Goal: Task Accomplishment & Management: Manage account settings

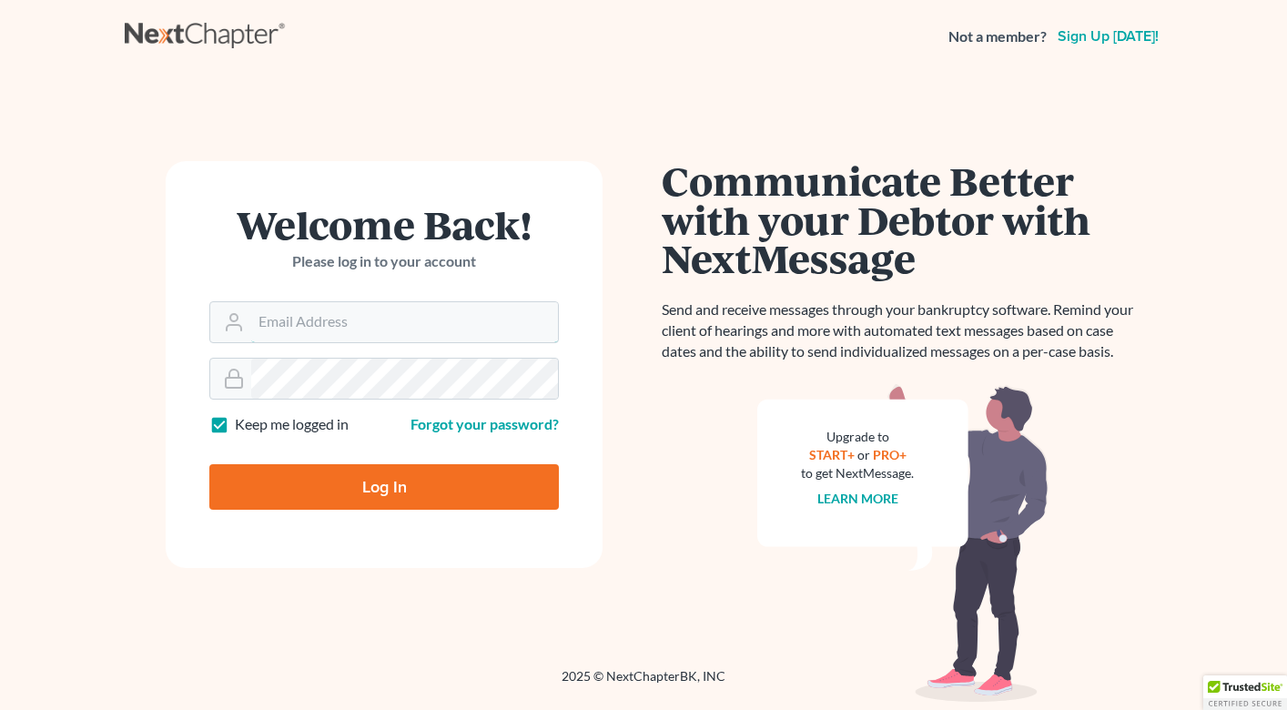
type input "[PERSON_NAME][EMAIL_ADDRESS][DOMAIN_NAME]"
click at [396, 476] on input "Log In" at bounding box center [383, 486] width 349 height 45
type input "Thinking..."
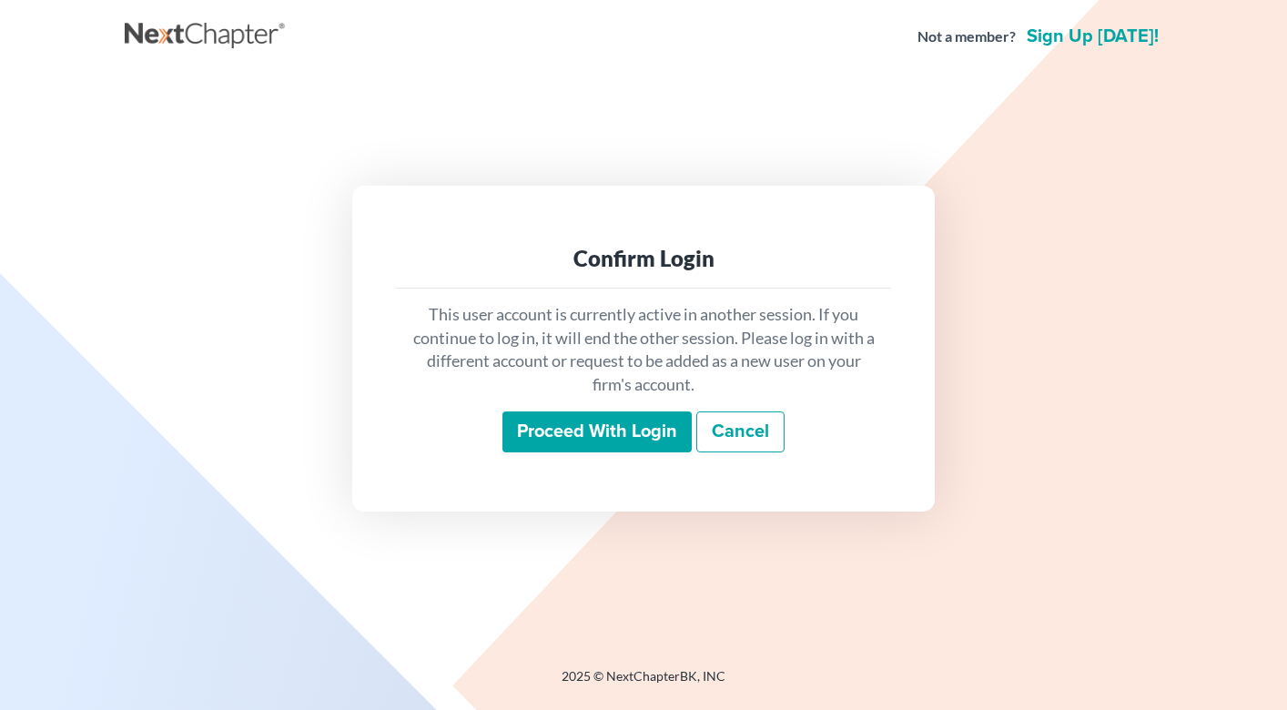
click at [589, 436] on input "Proceed with login" at bounding box center [596, 432] width 189 height 42
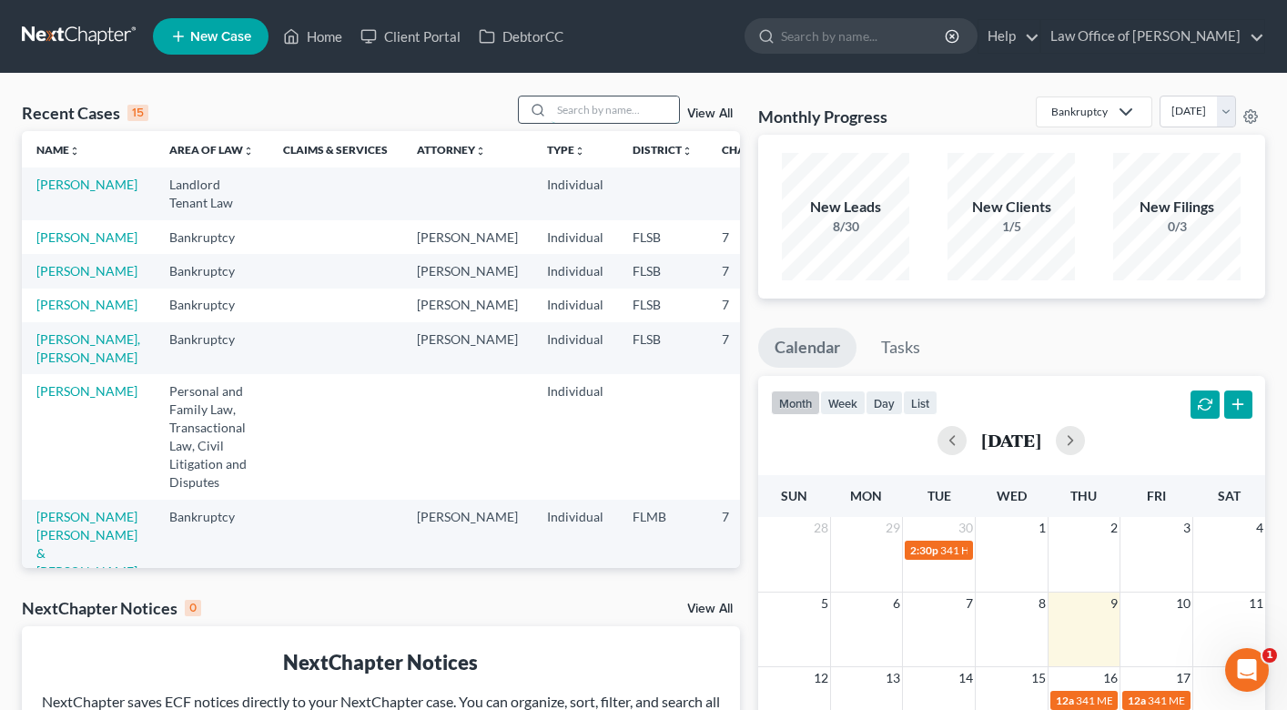
click at [577, 107] on input "search" at bounding box center [614, 109] width 127 height 26
type input "[PERSON_NAME]"
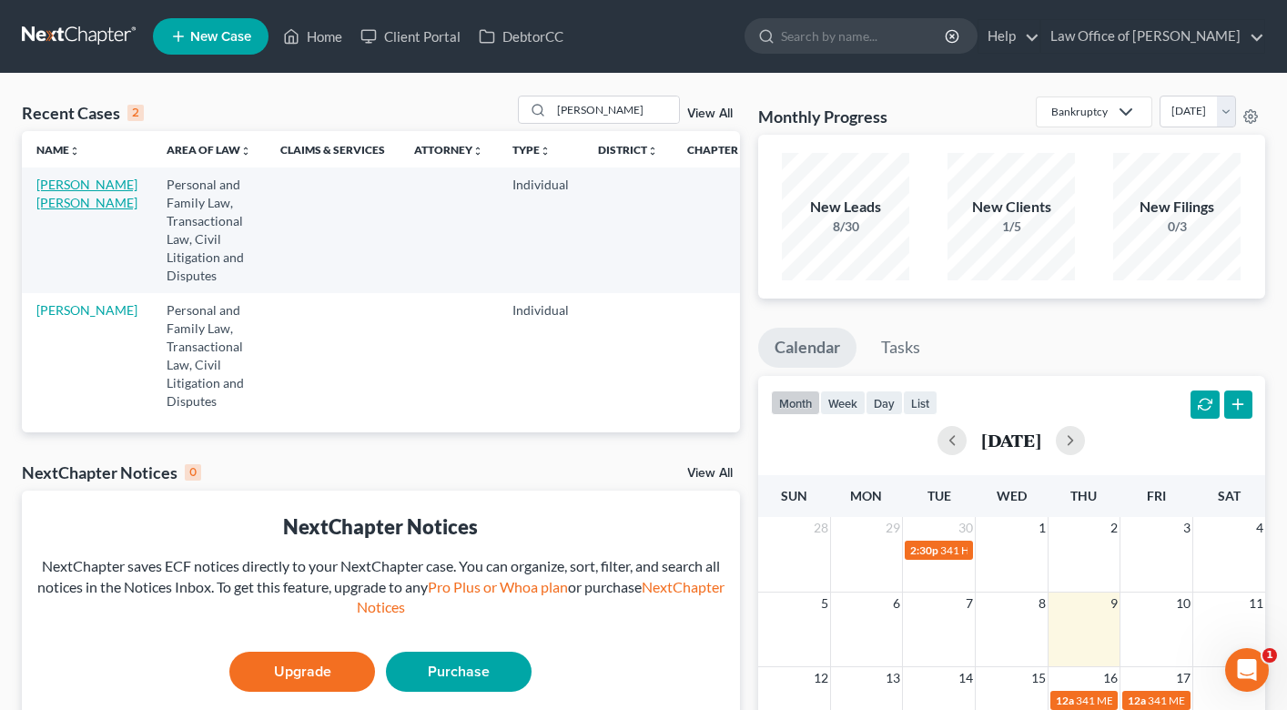
click at [49, 209] on link "[PERSON_NAME] [PERSON_NAME]" at bounding box center [86, 194] width 101 height 34
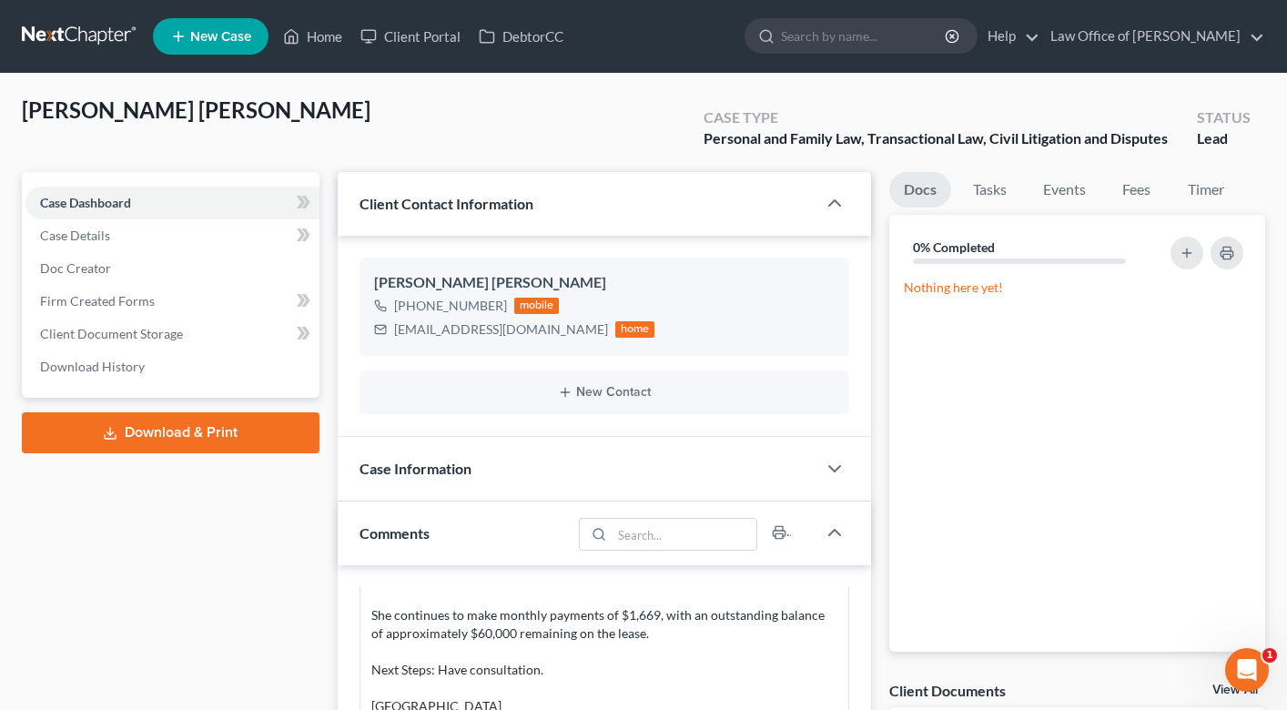
scroll to position [522, 0]
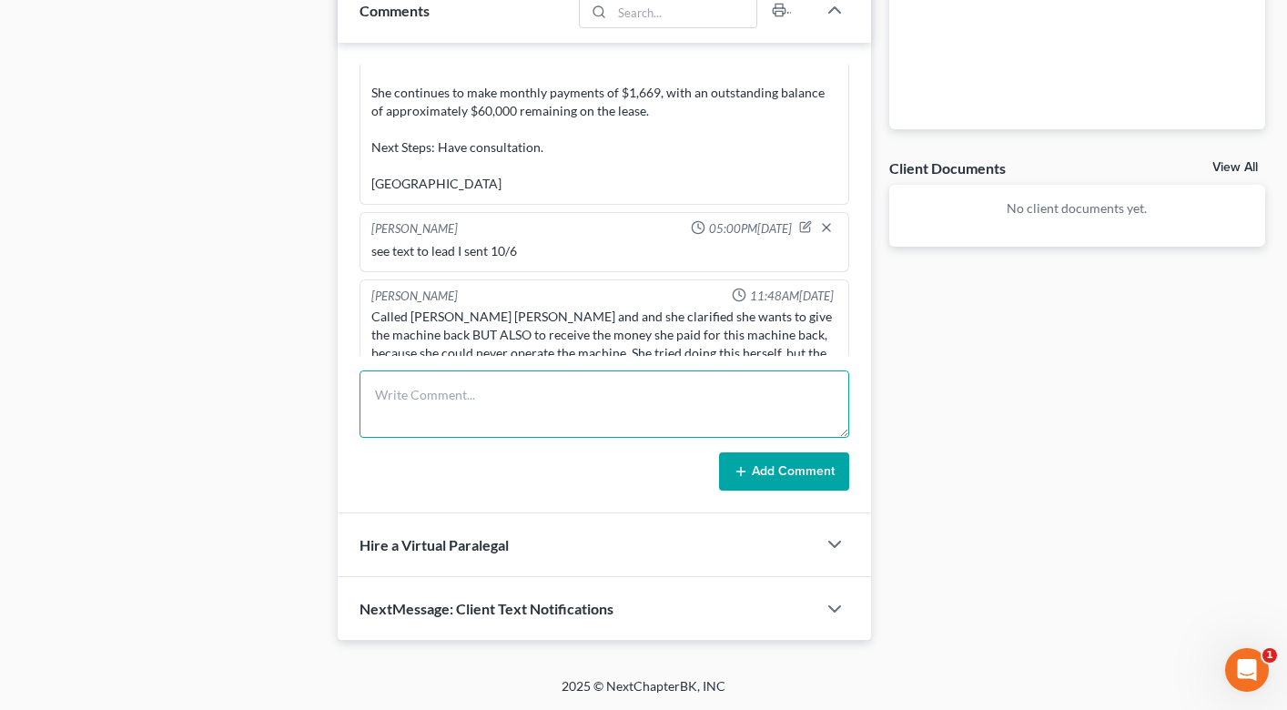
click at [409, 394] on textarea at bounding box center [604, 403] width 490 height 67
click at [431, 393] on textarea "called [PERSON_NAME]" at bounding box center [604, 403] width 490 height 67
click at [508, 393] on textarea "called [PERSON_NAME]" at bounding box center [604, 403] width 490 height 67
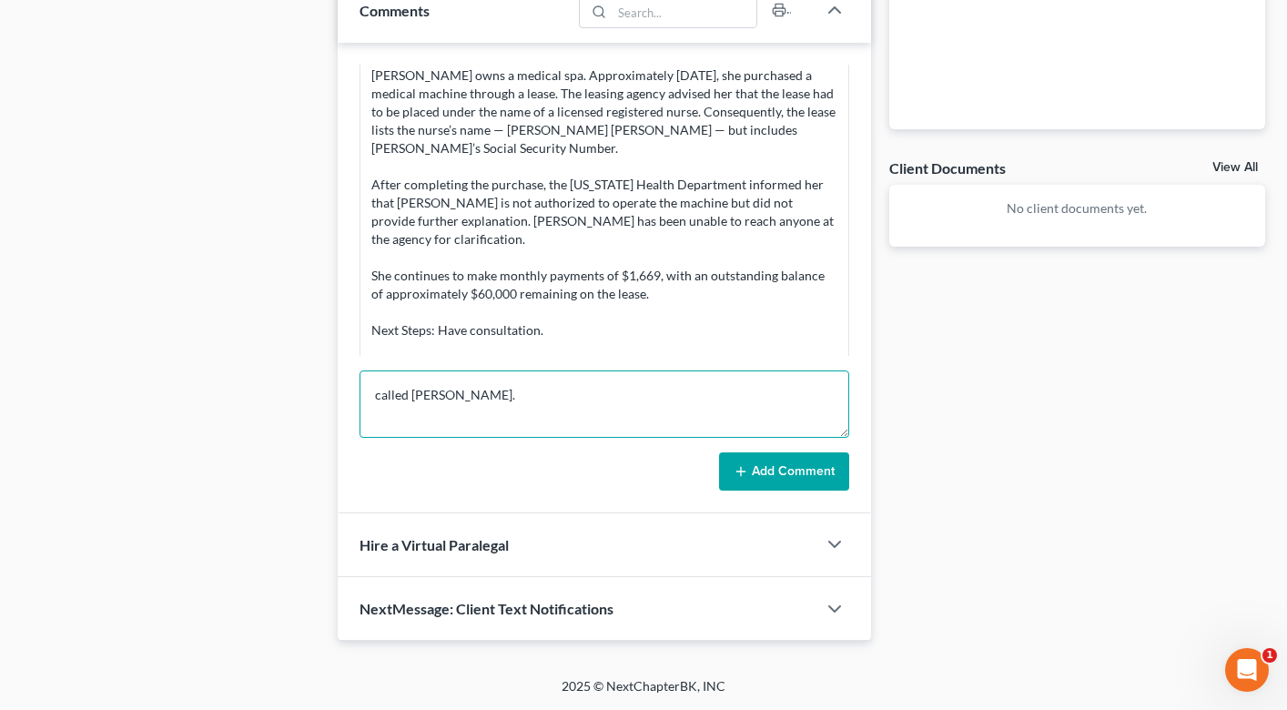
scroll to position [172, 0]
type textarea "called [PERSON_NAME]. sent her a text with next steps. if she wants to do the d…"
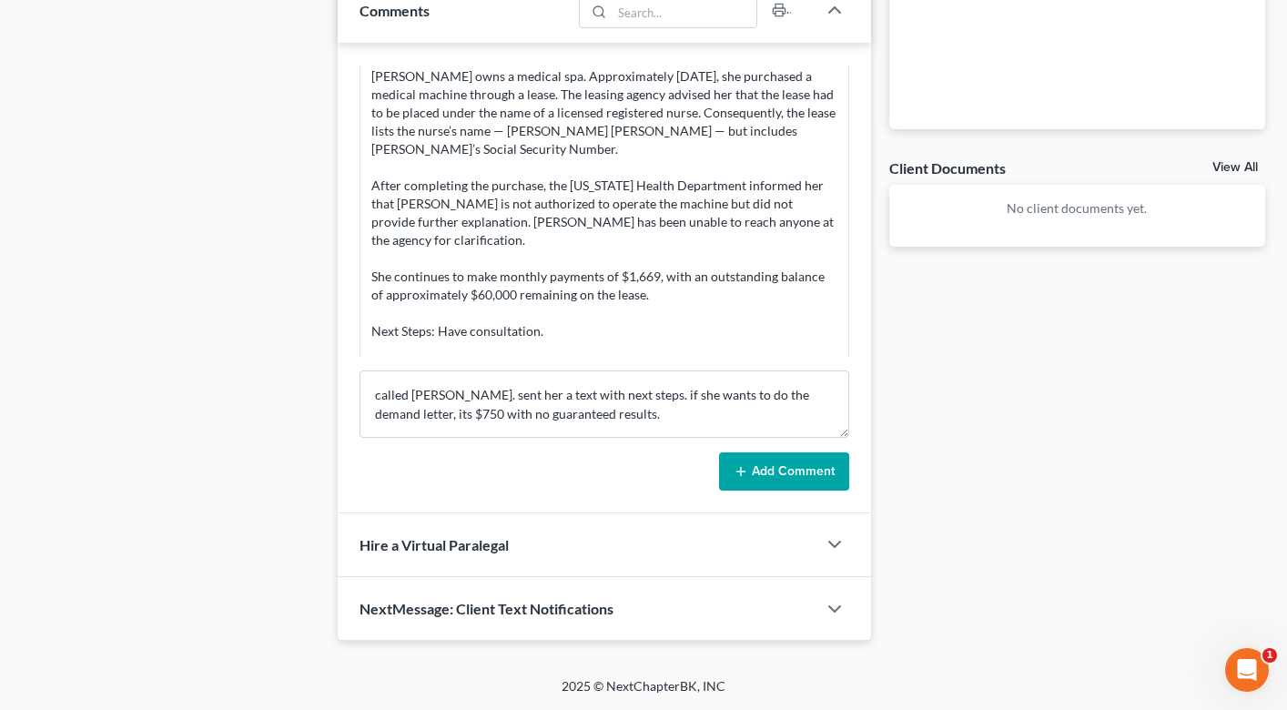
click at [772, 472] on button "Add Comment" at bounding box center [784, 471] width 130 height 38
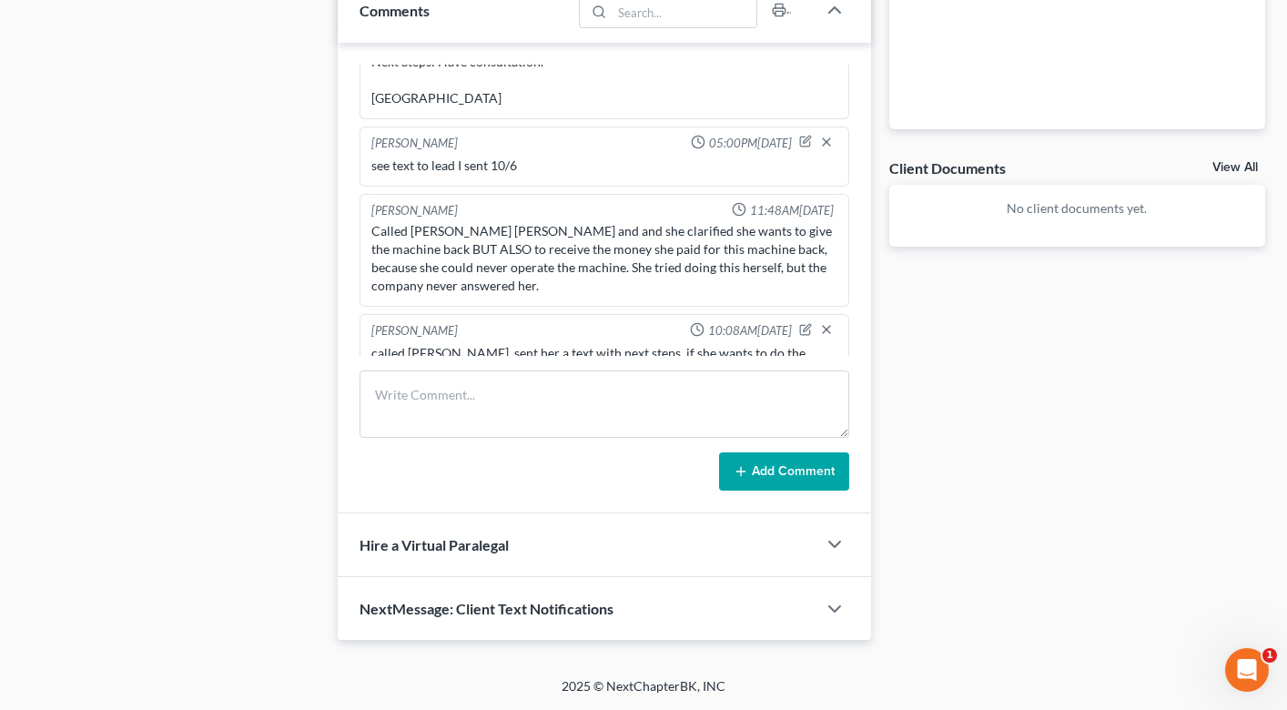
scroll to position [0, 0]
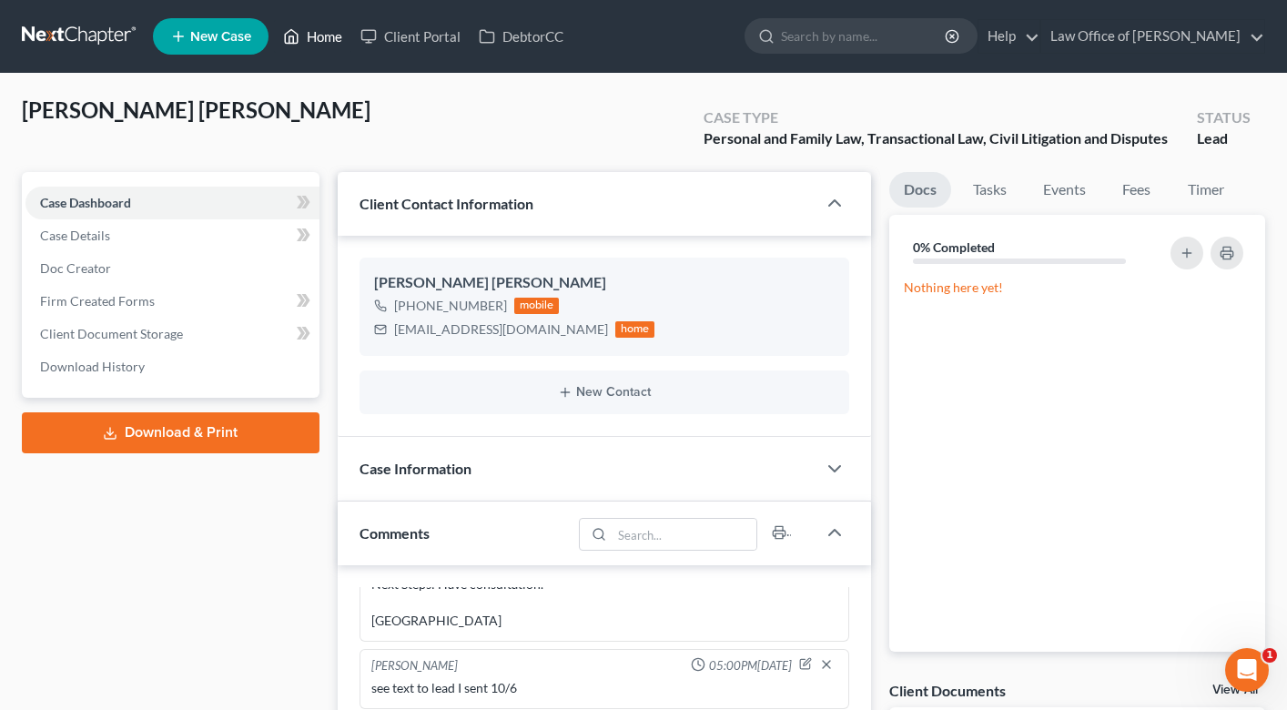
click at [339, 37] on link "Home" at bounding box center [312, 36] width 77 height 33
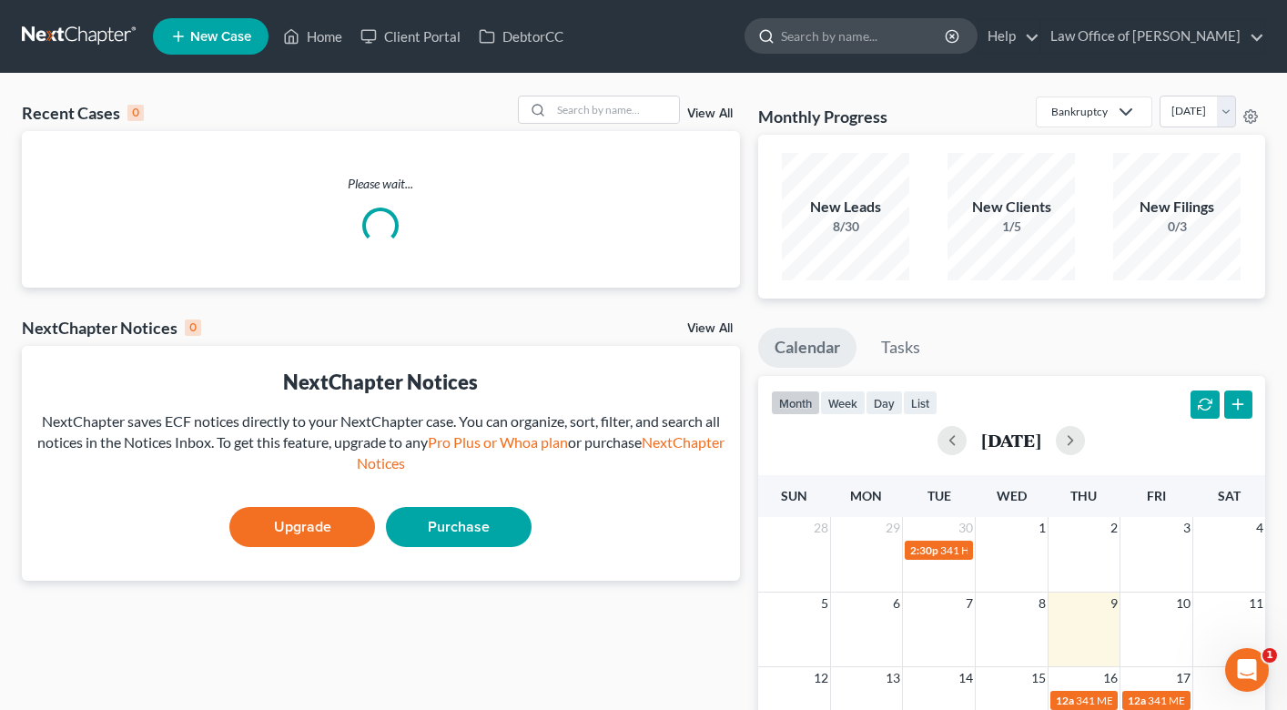
click at [825, 36] on input "search" at bounding box center [864, 36] width 167 height 34
click at [583, 106] on input "search" at bounding box center [614, 109] width 127 height 26
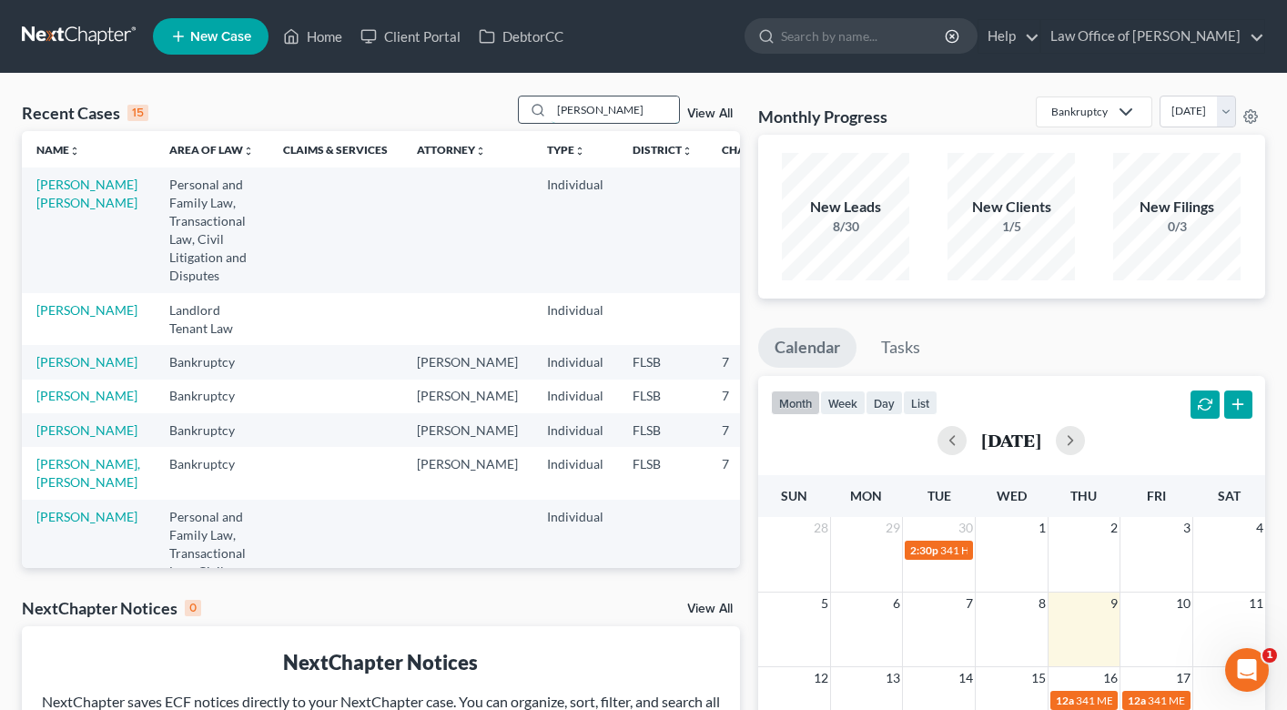
type input "[PERSON_NAME]"
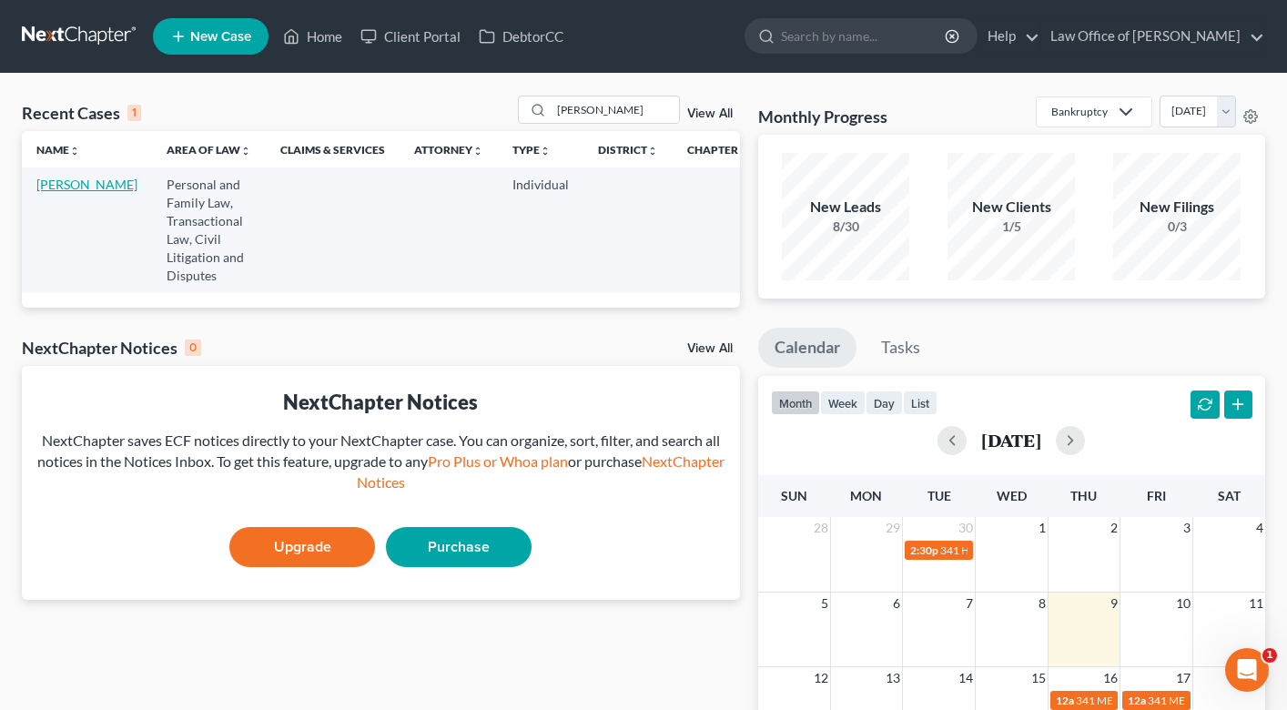
click at [56, 192] on link "[PERSON_NAME]" at bounding box center [86, 184] width 101 height 15
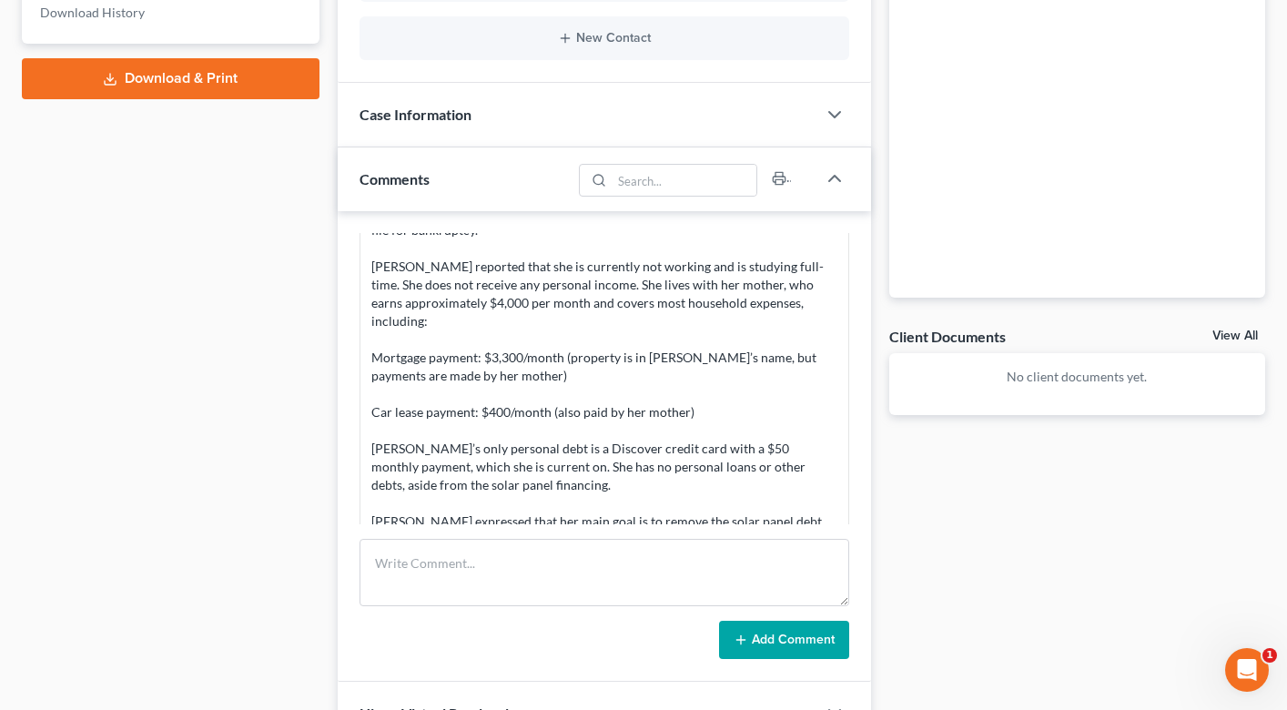
scroll to position [377, 0]
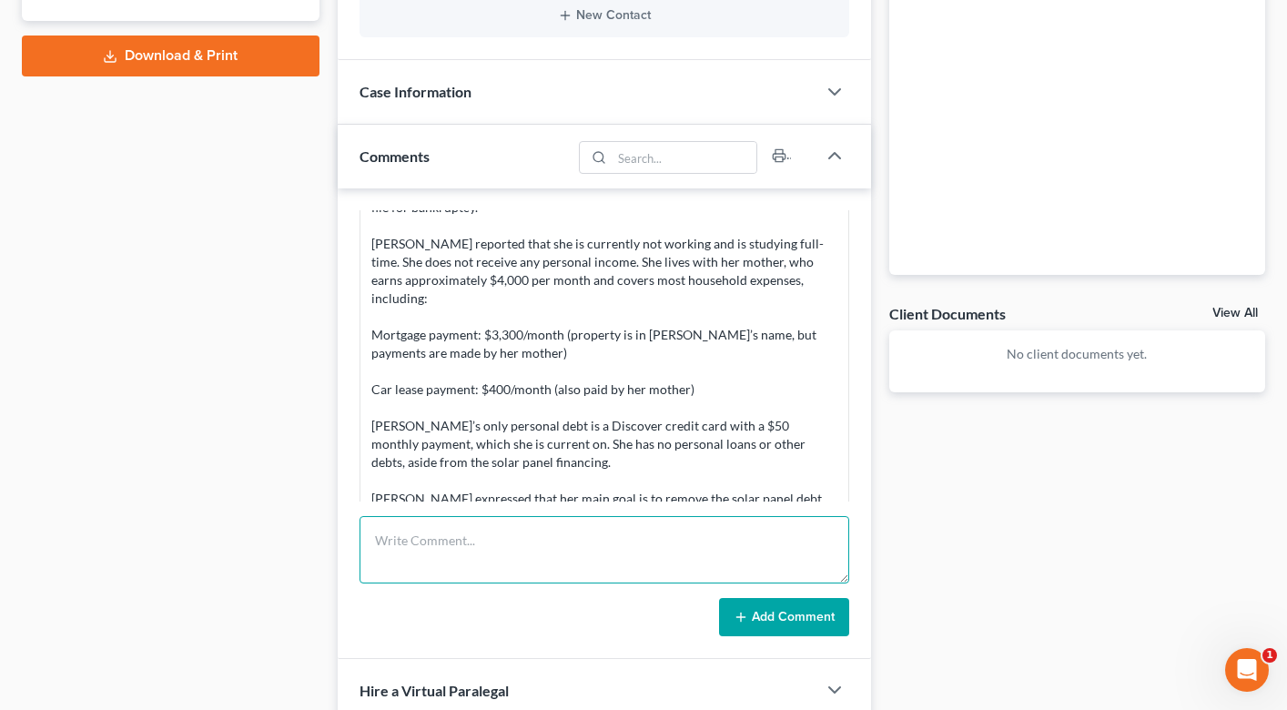
click at [451, 547] on textarea at bounding box center [604, 549] width 490 height 67
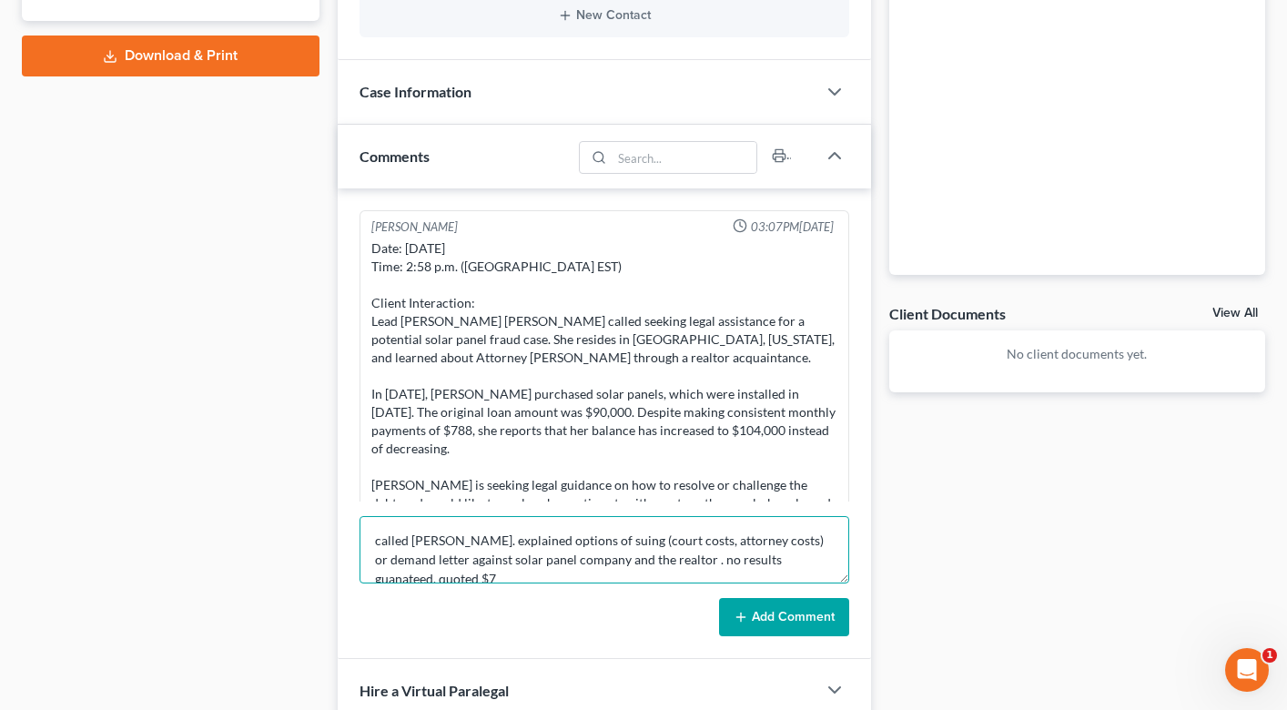
scroll to position [4, 0]
click at [733, 557] on textarea "called [PERSON_NAME]. explained options of suing (court costs, attorney costs) …" at bounding box center [604, 549] width 490 height 67
click at [453, 571] on textarea "called [PERSON_NAME]. explained options of suing (court costs, attorney costs) …" at bounding box center [604, 549] width 490 height 67
type textarea "called [PERSON_NAME]. explained options of suing (court costs, attorney costs) …"
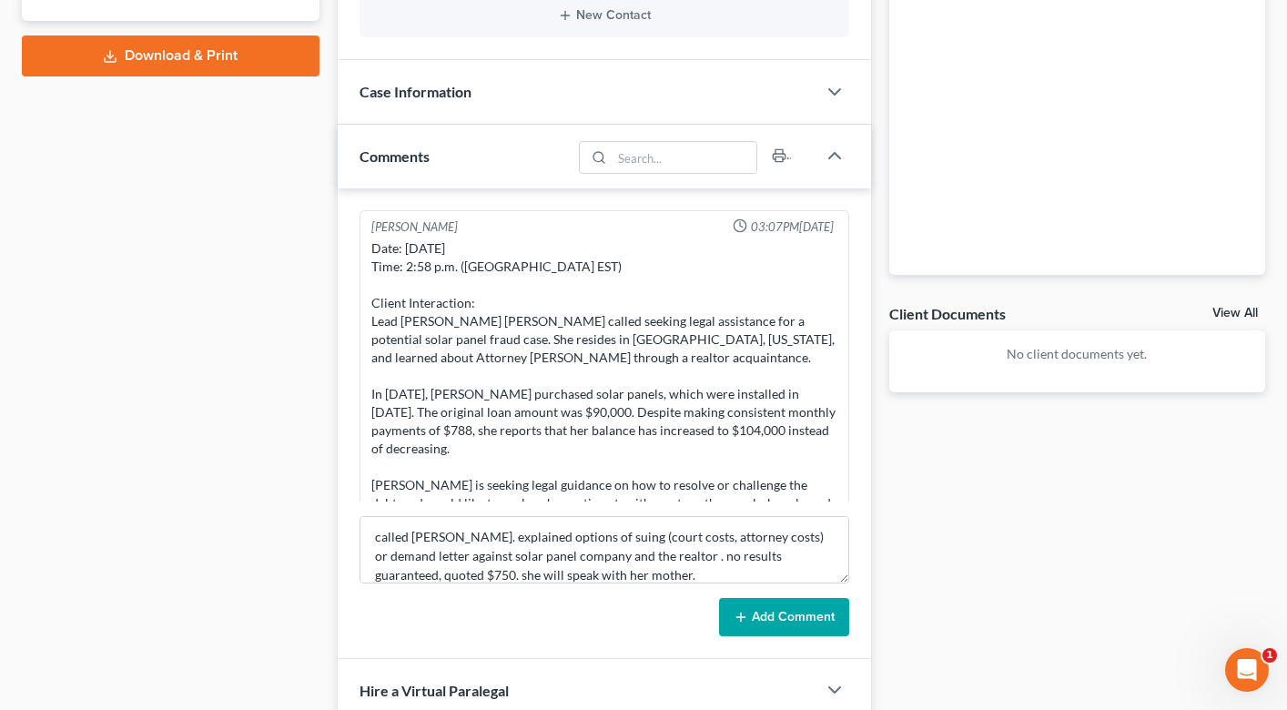
click at [810, 620] on button "Add Comment" at bounding box center [784, 617] width 130 height 38
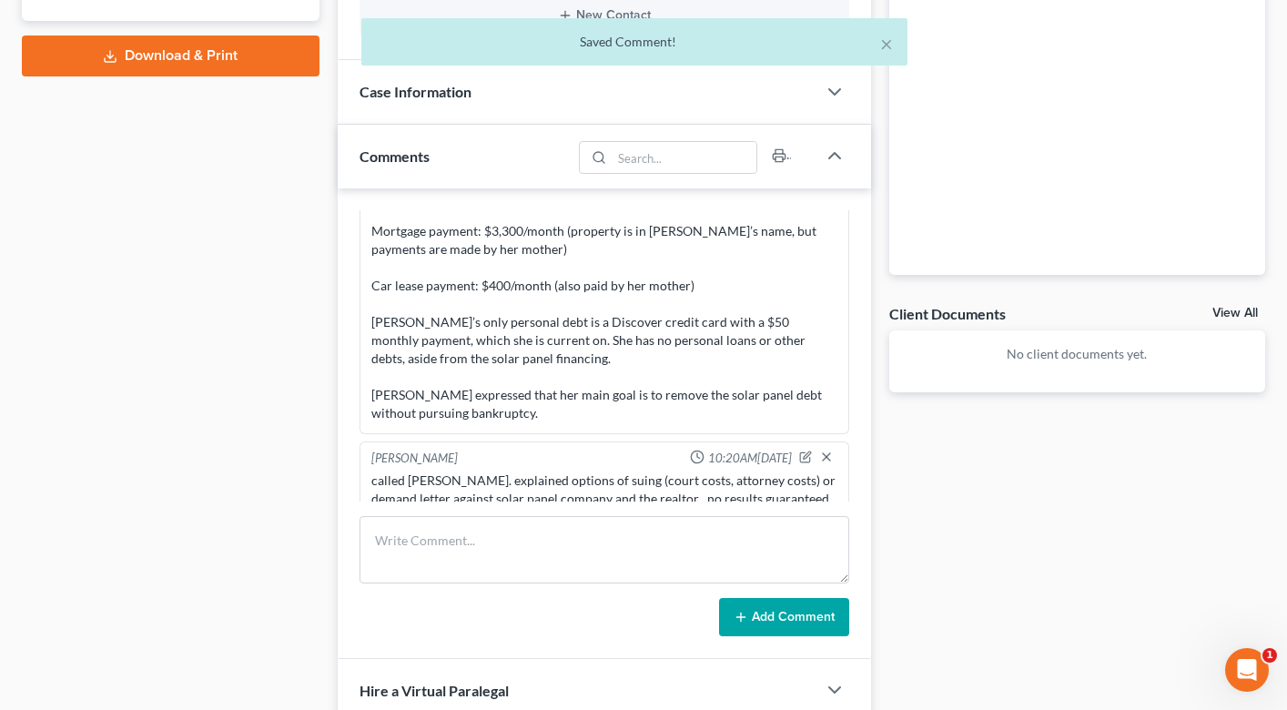
scroll to position [0, 0]
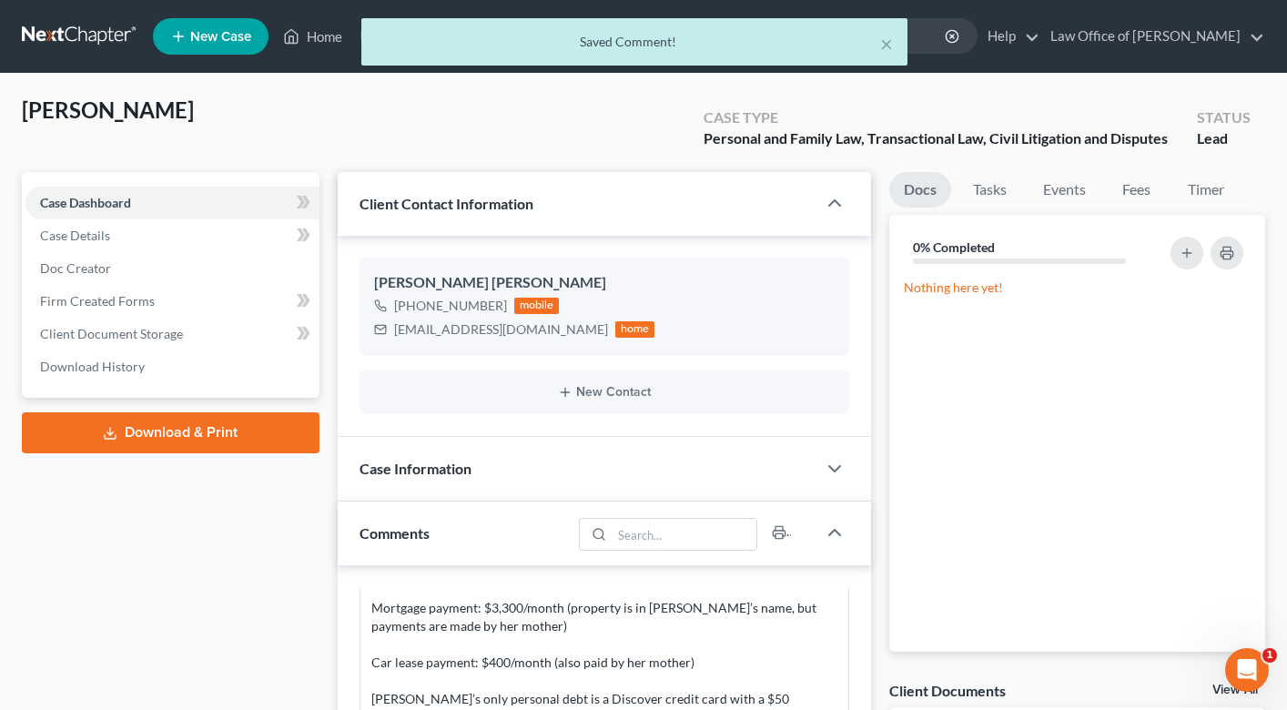
click at [318, 37] on div "× Saved Comment!" at bounding box center [634, 46] width 1287 height 56
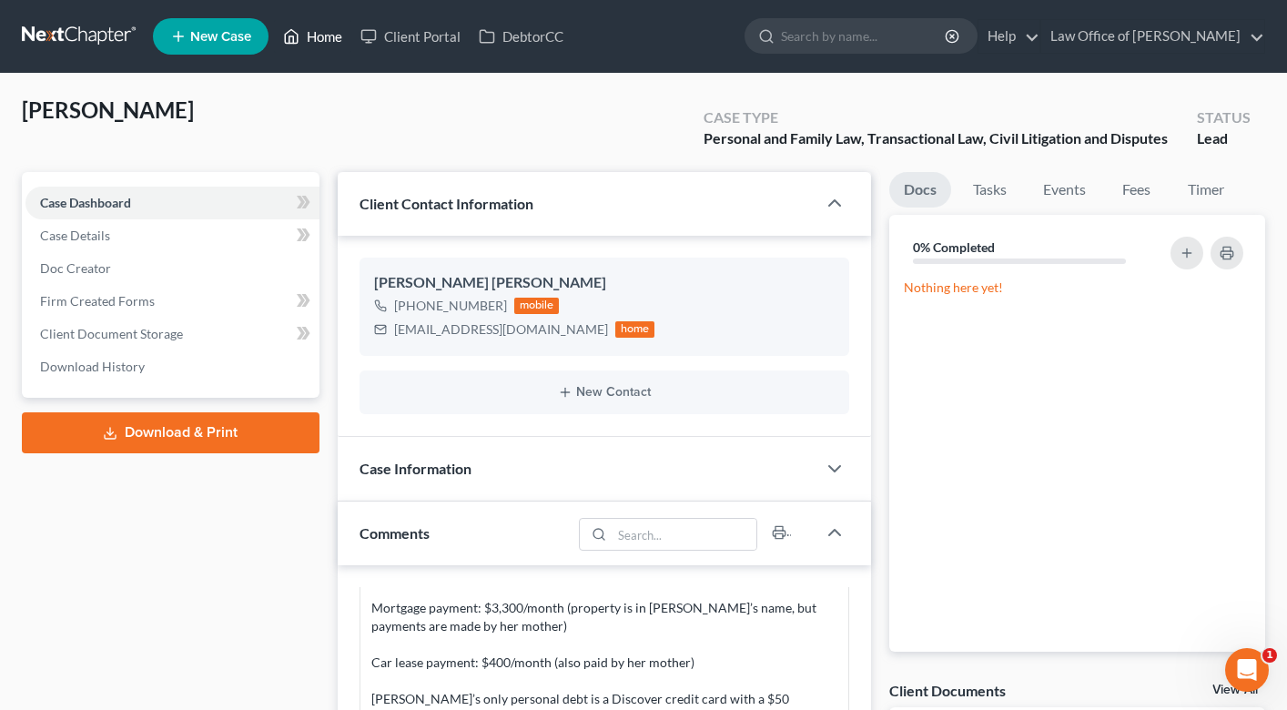
click at [330, 39] on link "Home" at bounding box center [312, 36] width 77 height 33
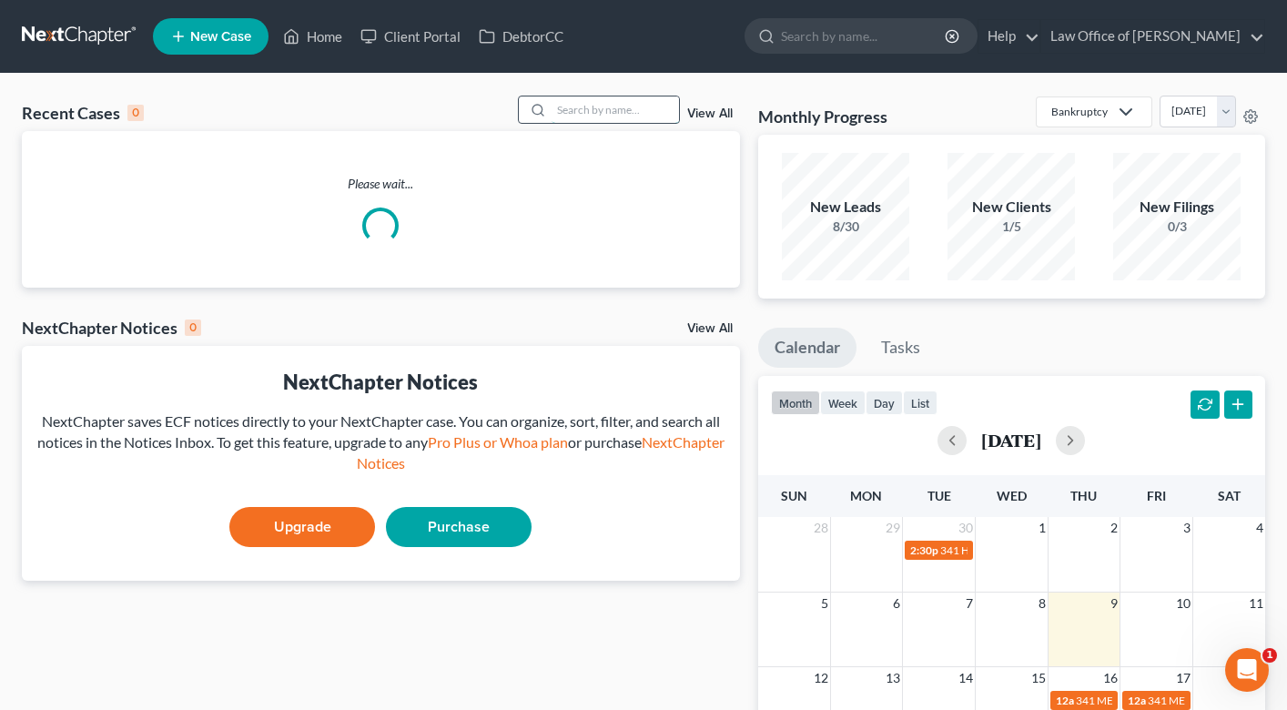
click at [642, 104] on input "search" at bounding box center [614, 109] width 127 height 26
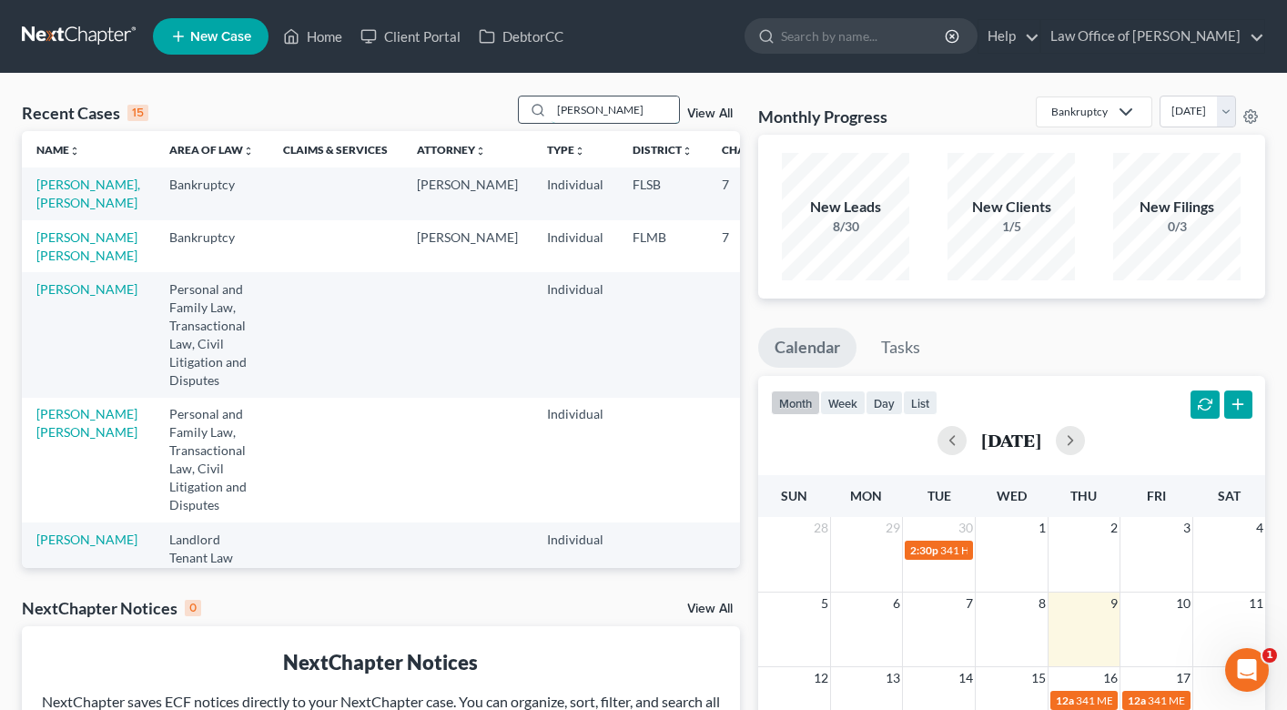
type input "[PERSON_NAME]"
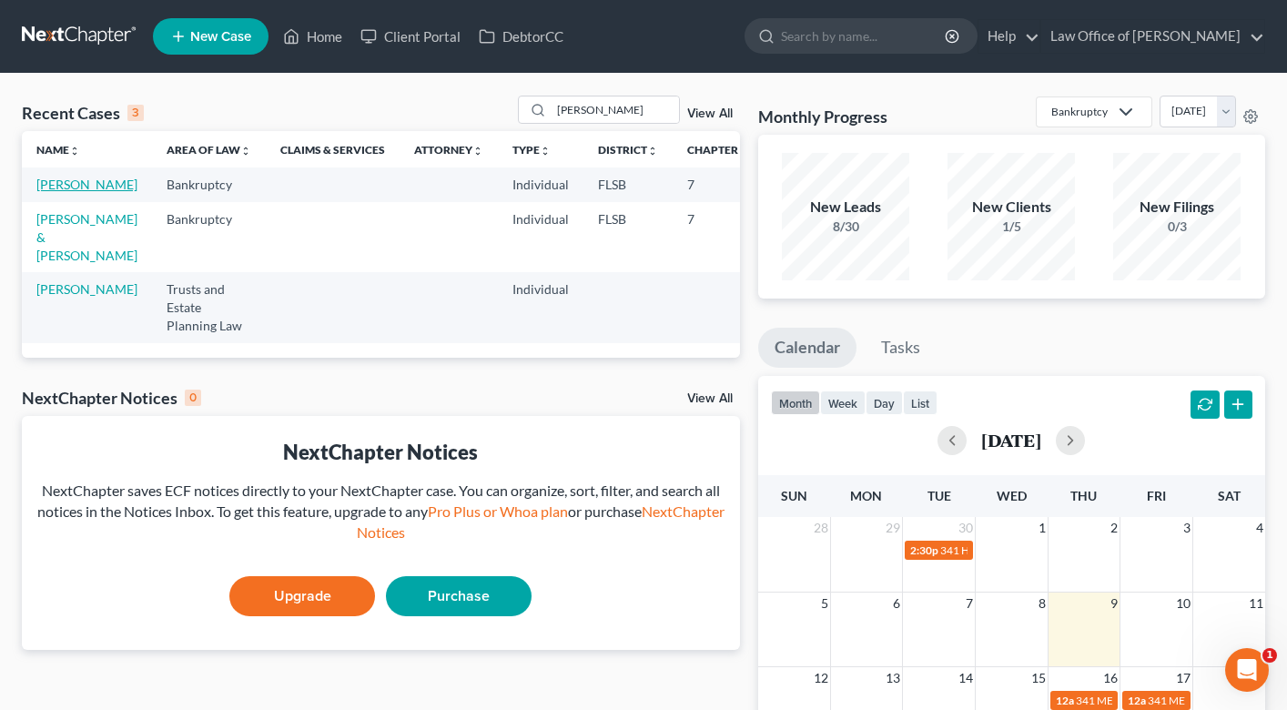
click at [65, 185] on link "[PERSON_NAME]" at bounding box center [86, 184] width 101 height 15
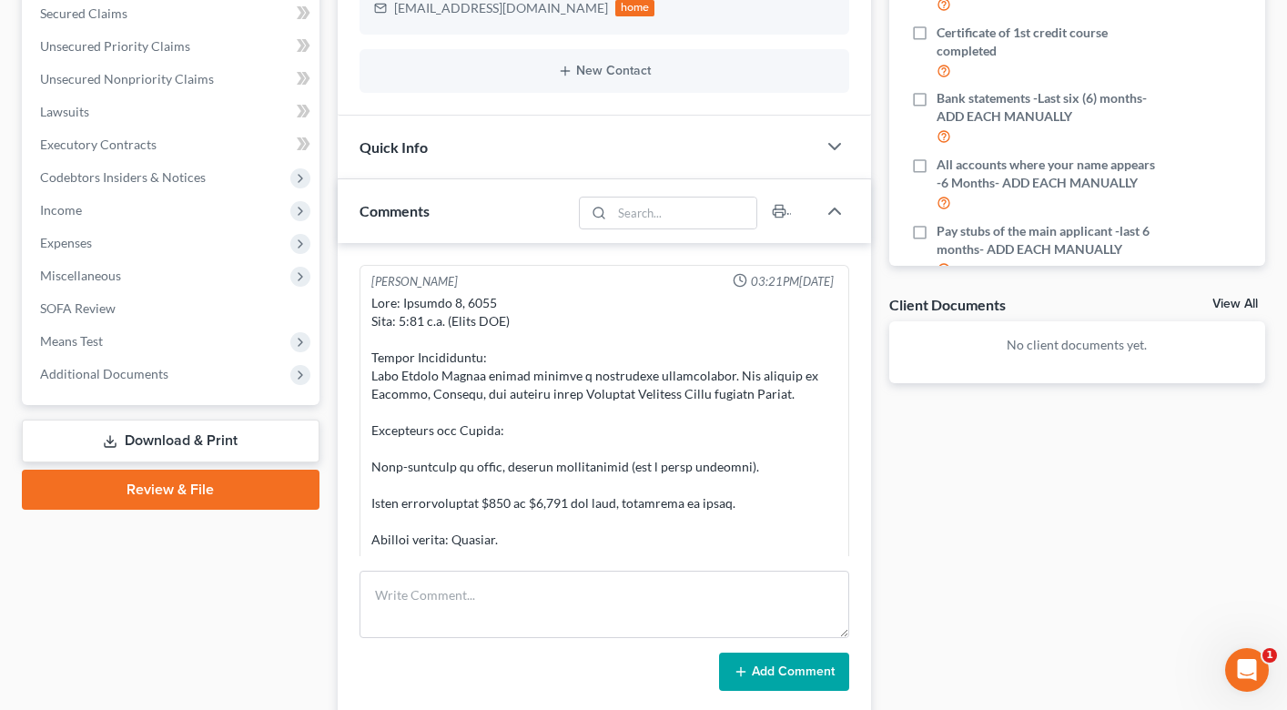
scroll to position [607, 0]
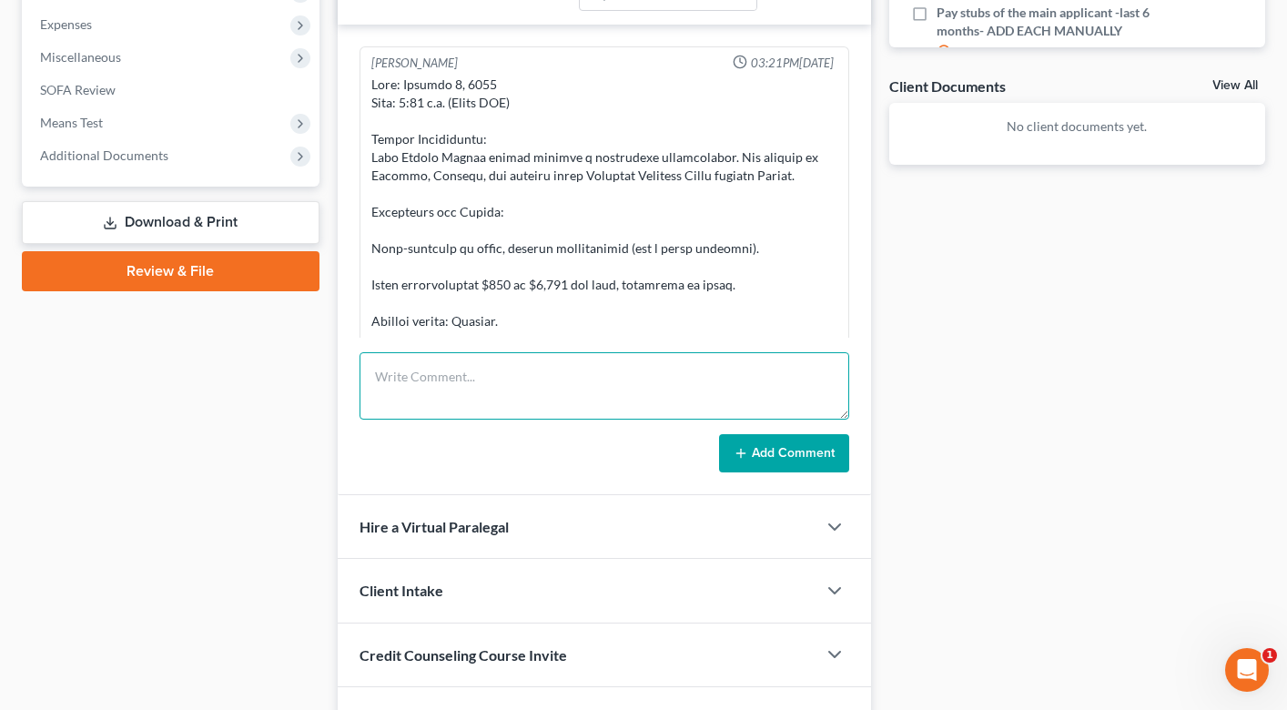
click at [473, 390] on textarea at bounding box center [604, 385] width 490 height 67
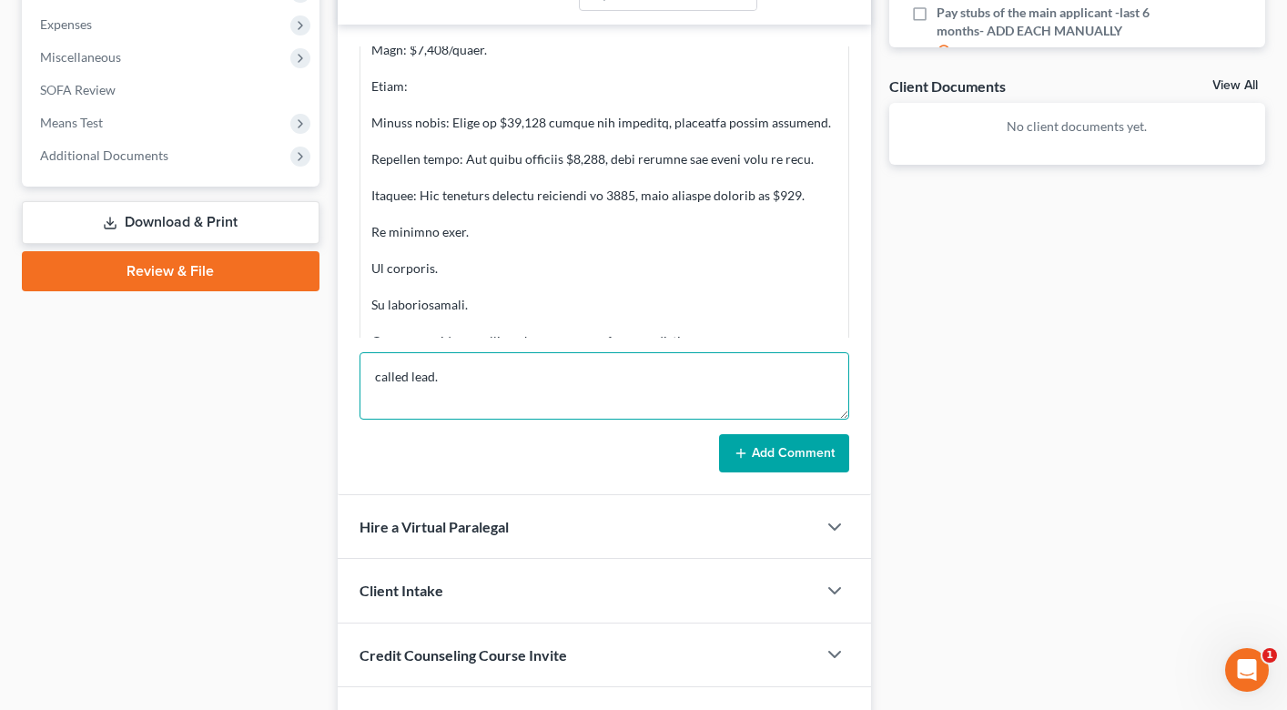
scroll to position [782, 0]
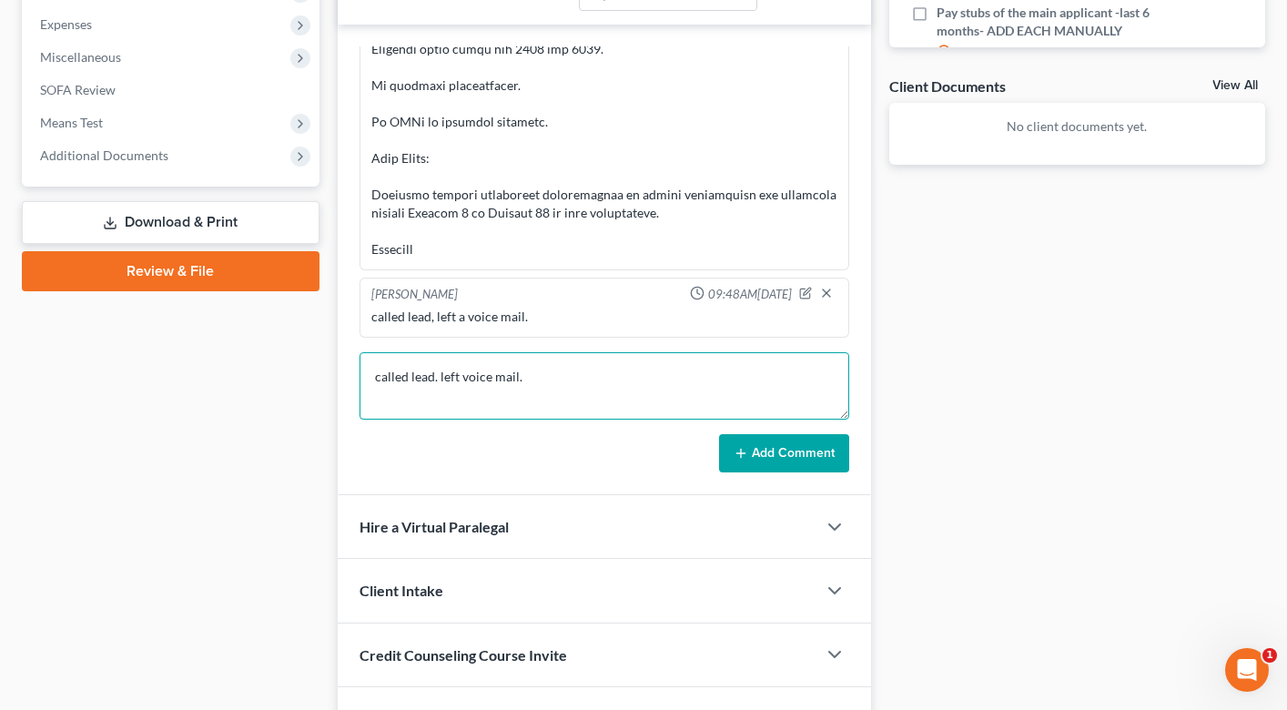
type textarea "called lead. left voice mail."
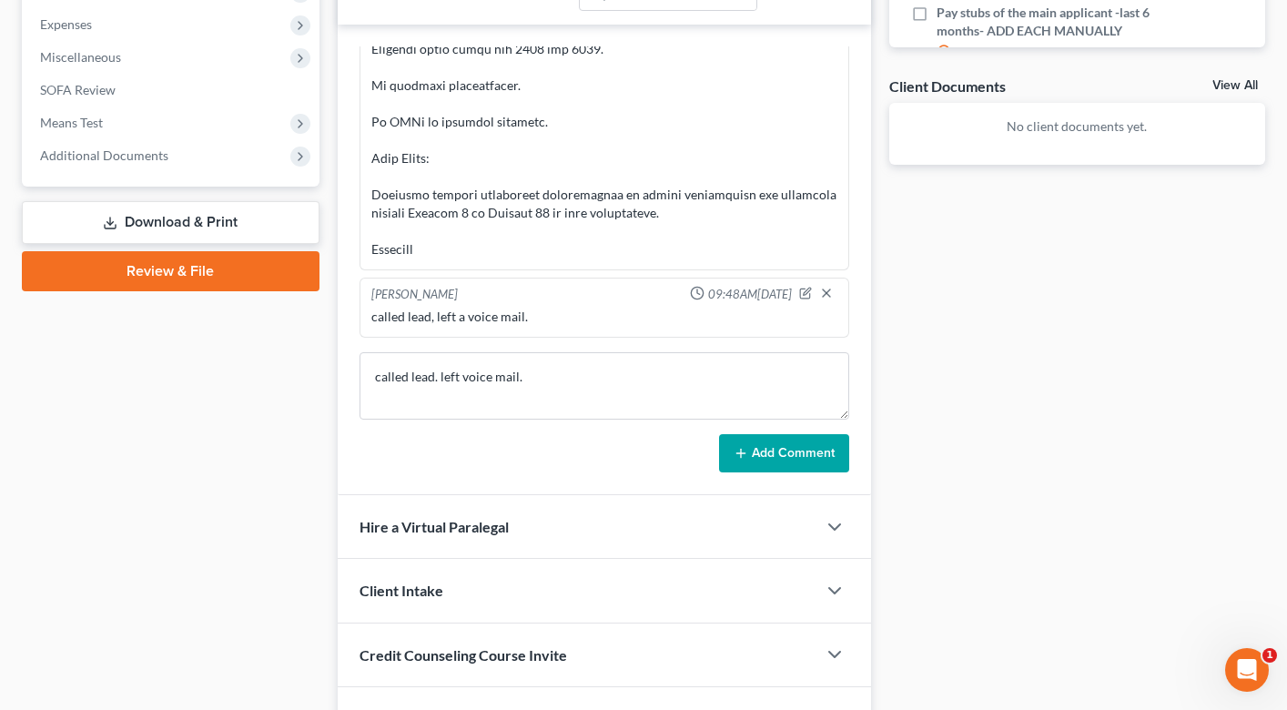
click at [773, 467] on button "Add Comment" at bounding box center [784, 453] width 130 height 38
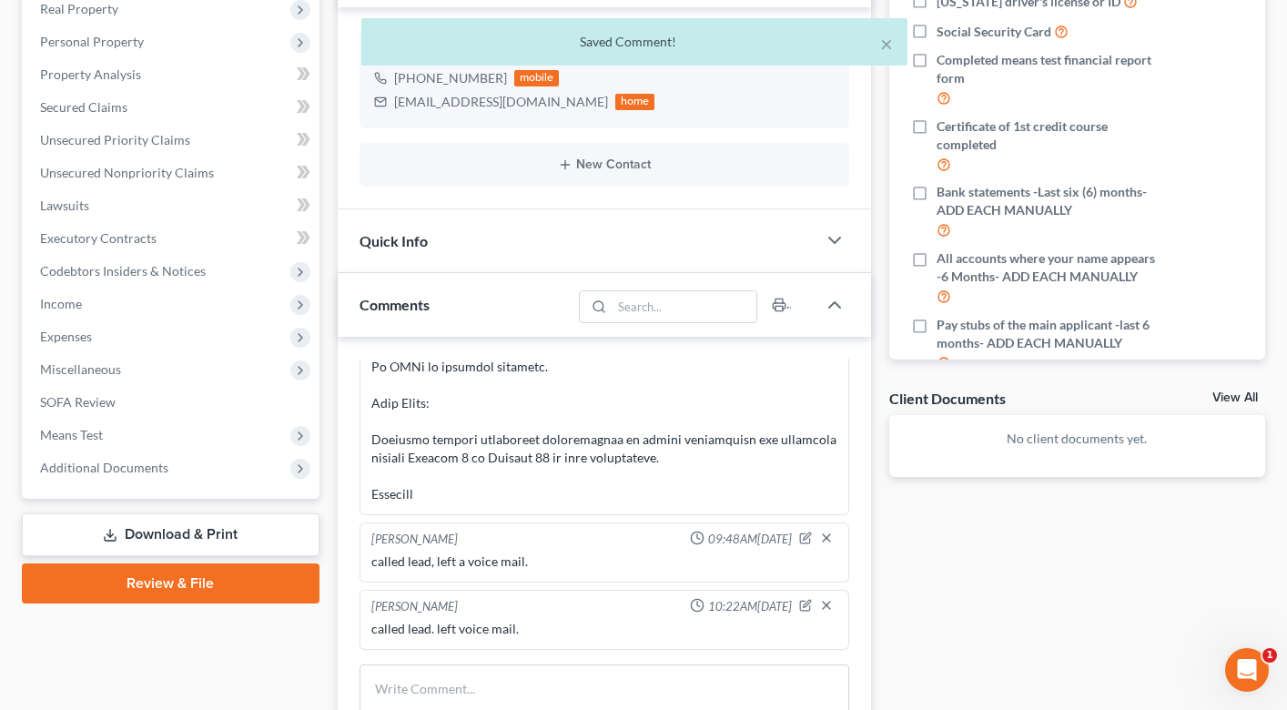
scroll to position [0, 0]
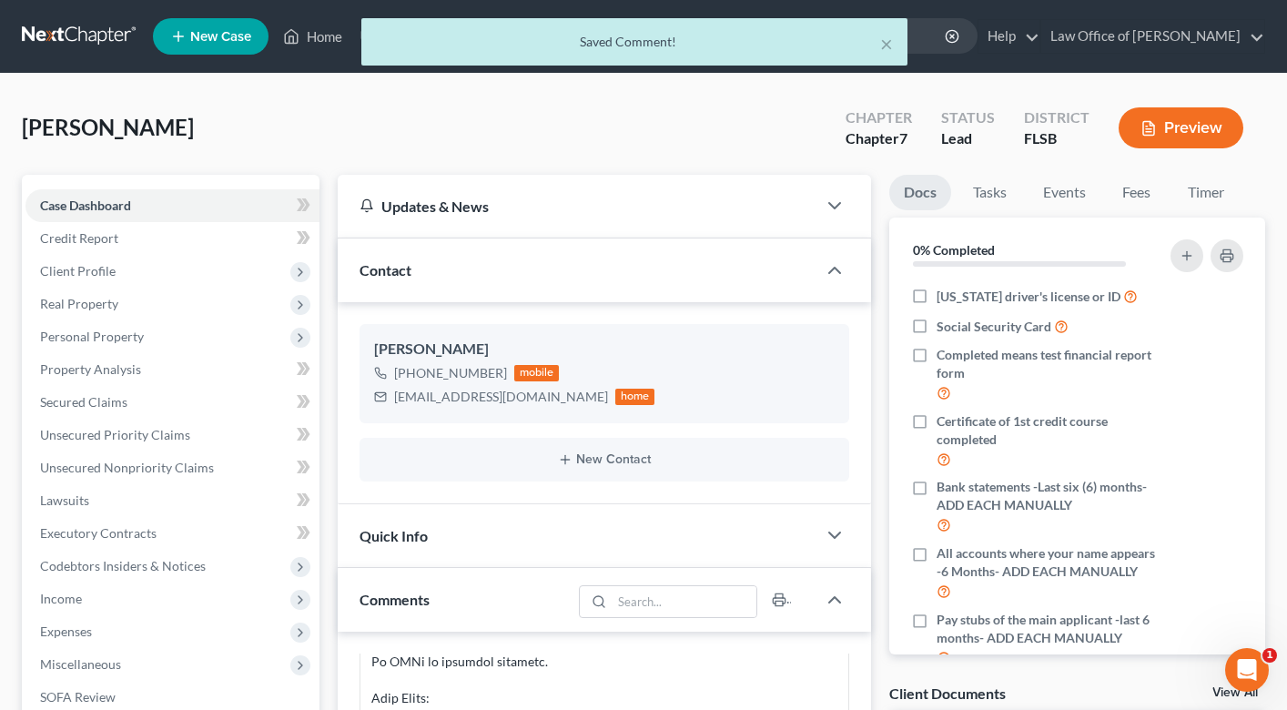
click at [322, 49] on div "× Saved Comment!" at bounding box center [634, 46] width 1287 height 56
click at [883, 42] on button "×" at bounding box center [886, 44] width 13 height 22
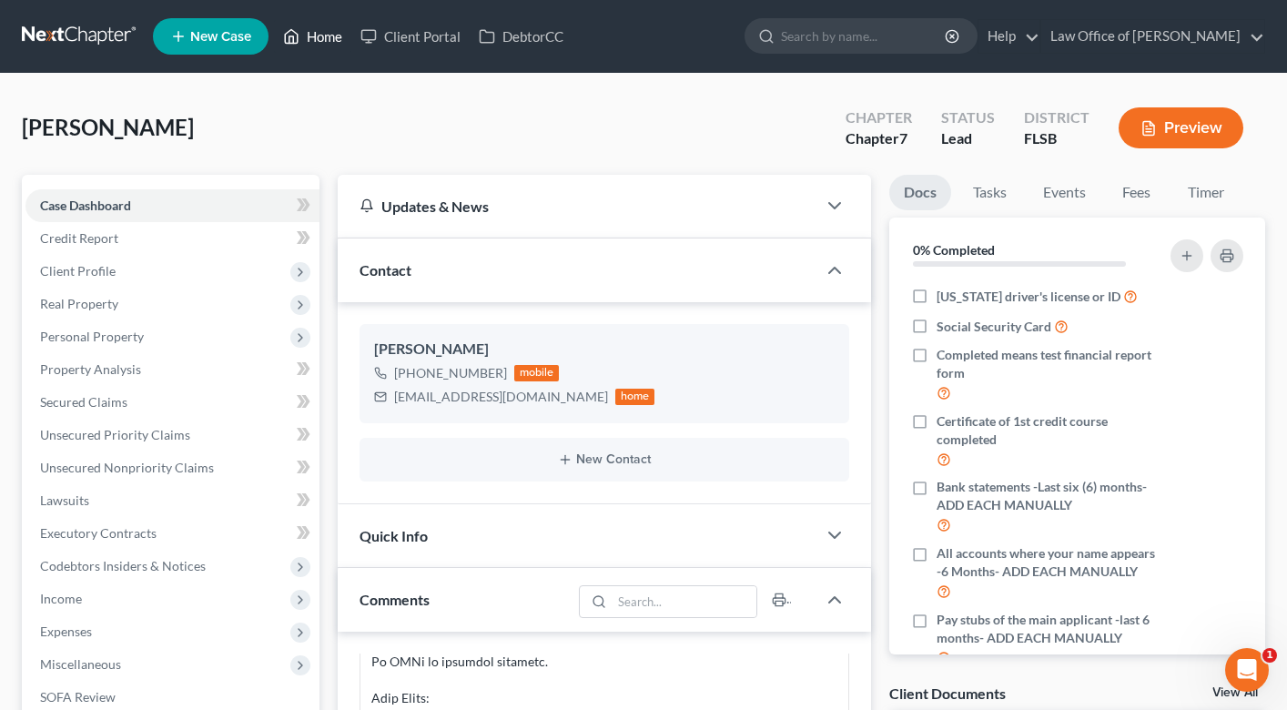
click at [325, 29] on link "Home" at bounding box center [312, 36] width 77 height 33
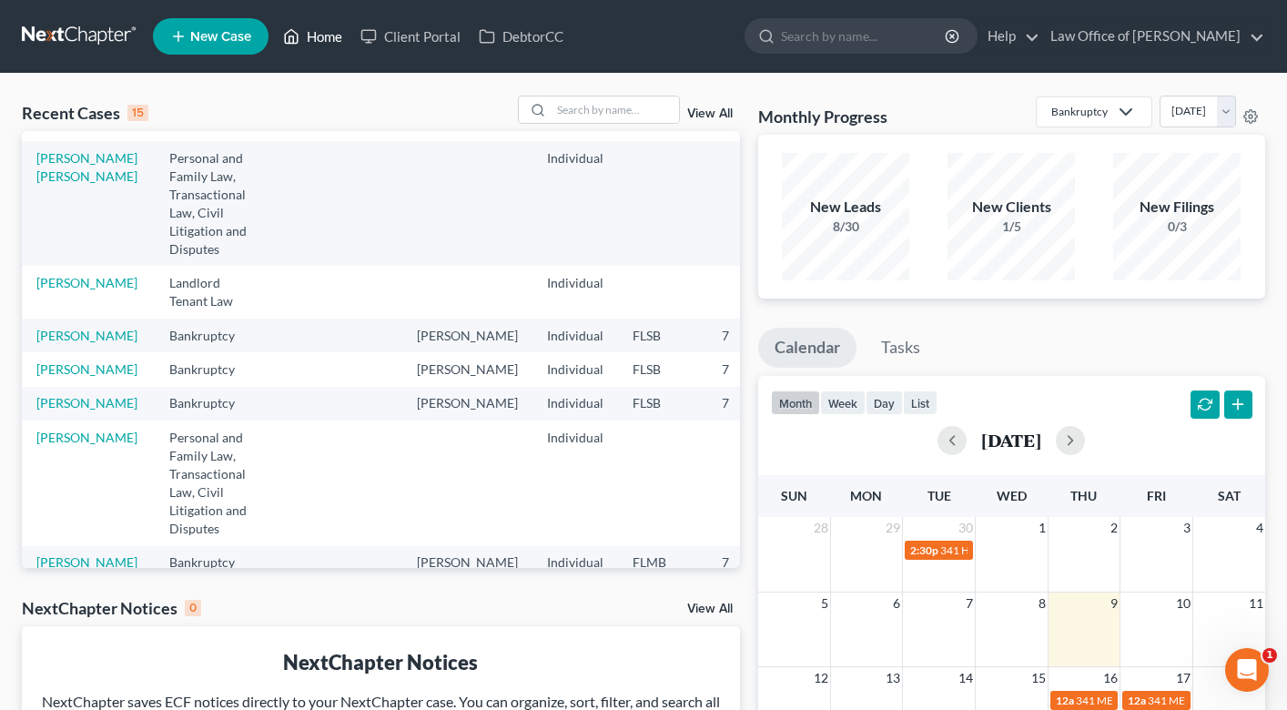
scroll to position [762, 0]
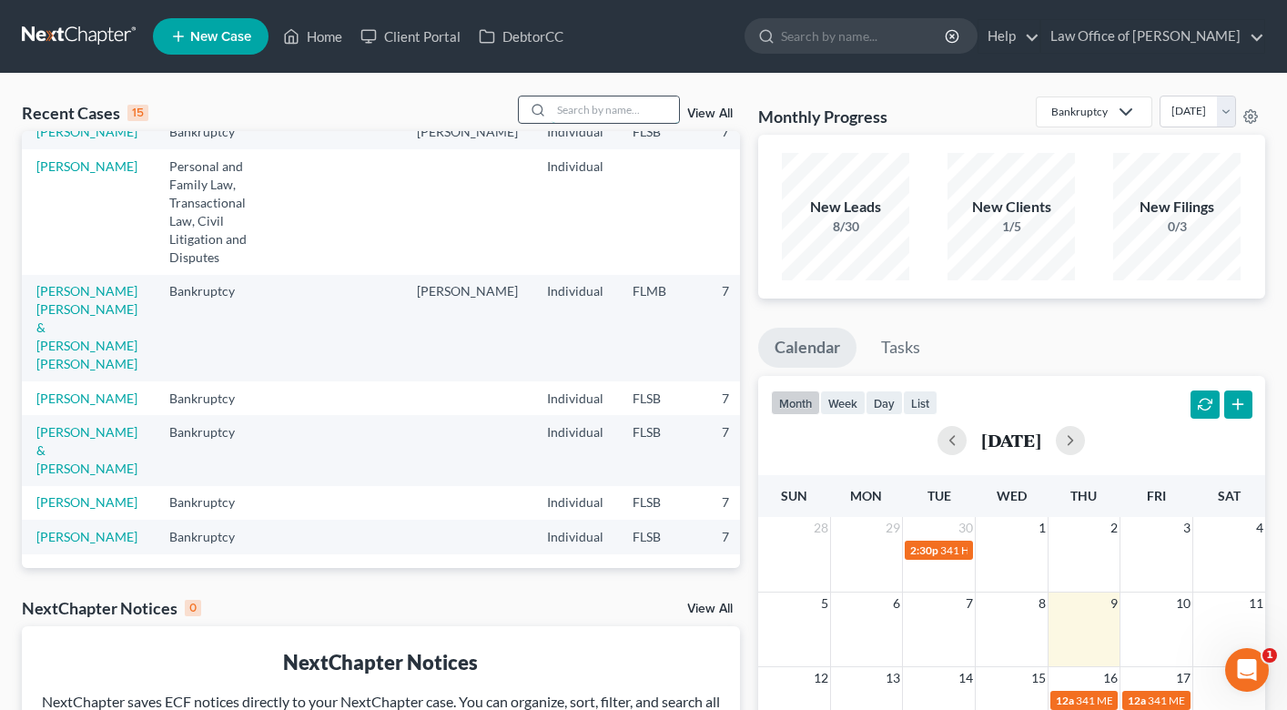
click at [655, 116] on input "search" at bounding box center [614, 109] width 127 height 26
type input "[PERSON_NAME]"
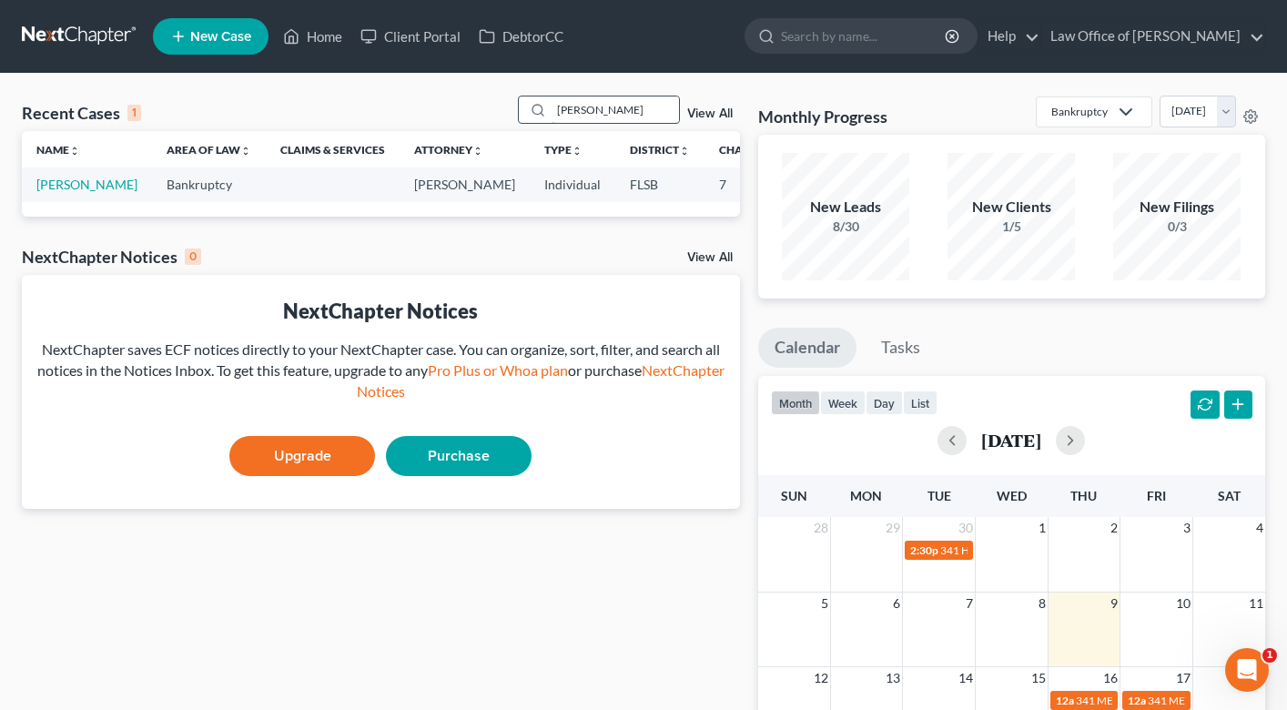
scroll to position [0, 0]
click at [76, 192] on link "[PERSON_NAME]" at bounding box center [86, 184] width 101 height 15
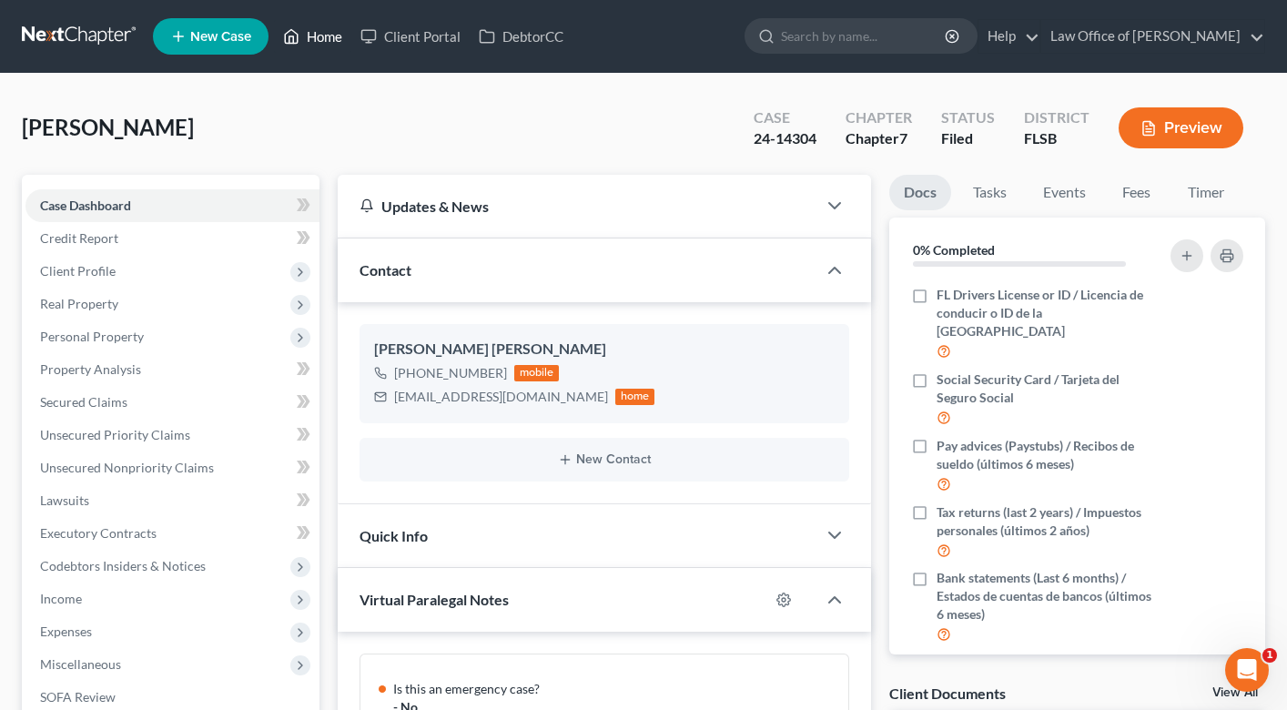
click at [316, 31] on link "Home" at bounding box center [312, 36] width 77 height 33
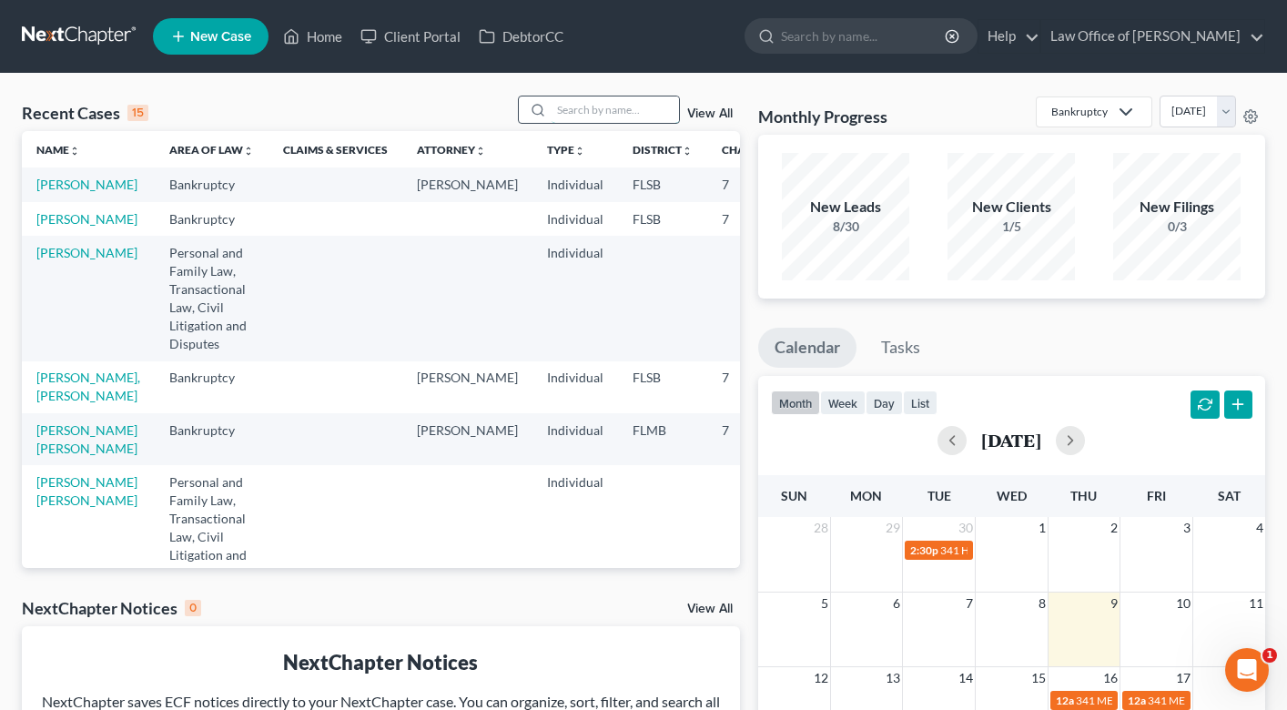
click at [582, 103] on input "search" at bounding box center [614, 109] width 127 height 26
type input "melody"
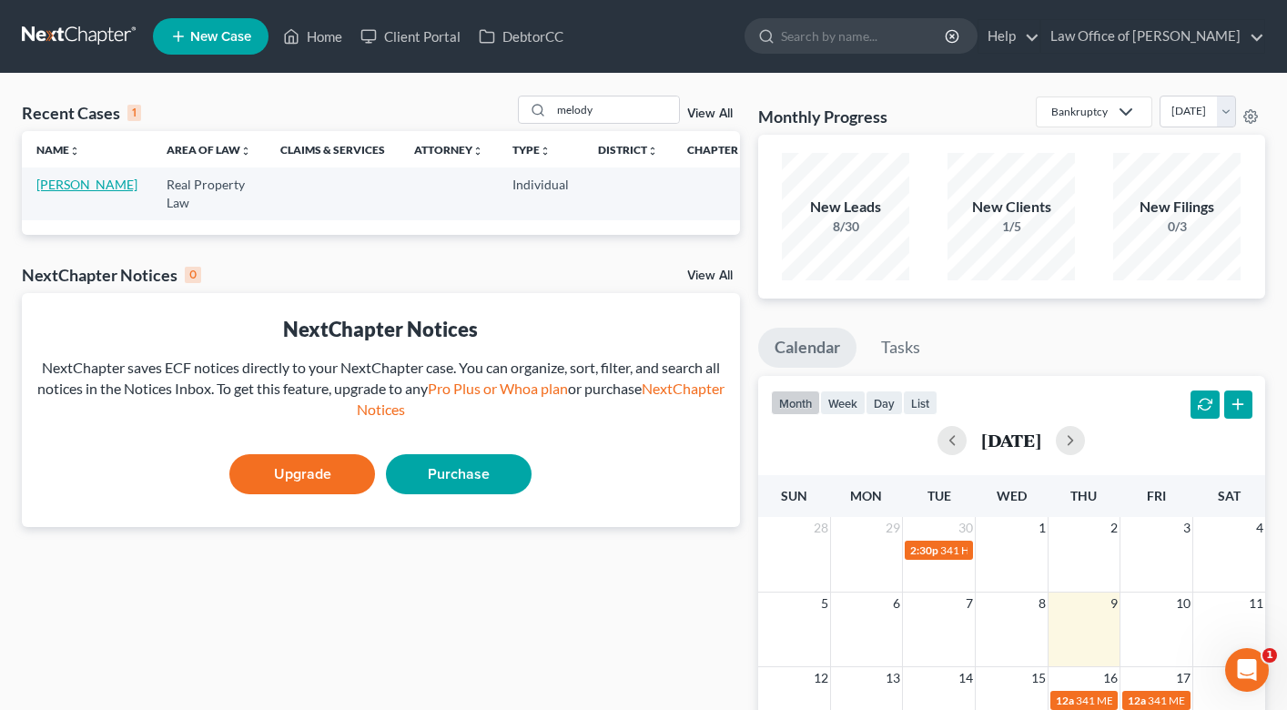
click at [66, 192] on link "[PERSON_NAME]" at bounding box center [86, 184] width 101 height 15
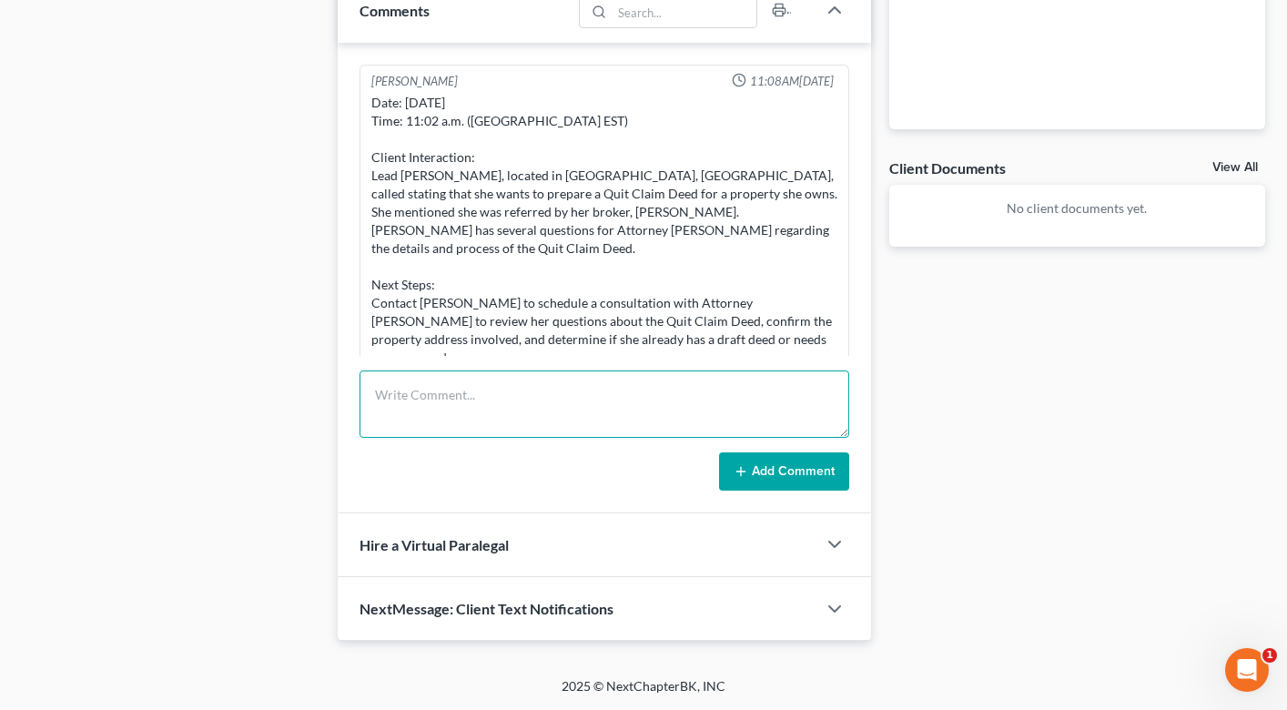
drag, startPoint x: 514, startPoint y: 412, endPoint x: 514, endPoint y: 399, distance: 12.7
click at [514, 411] on textarea at bounding box center [604, 403] width 490 height 67
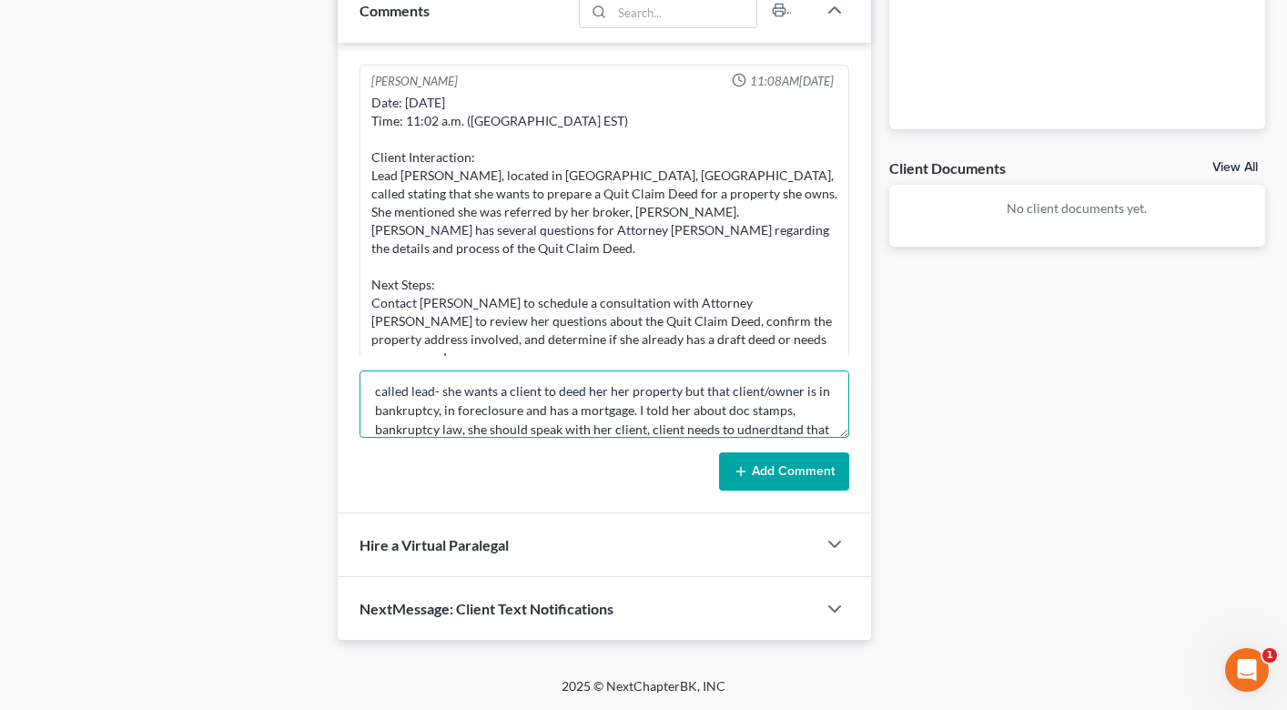
scroll to position [23, 0]
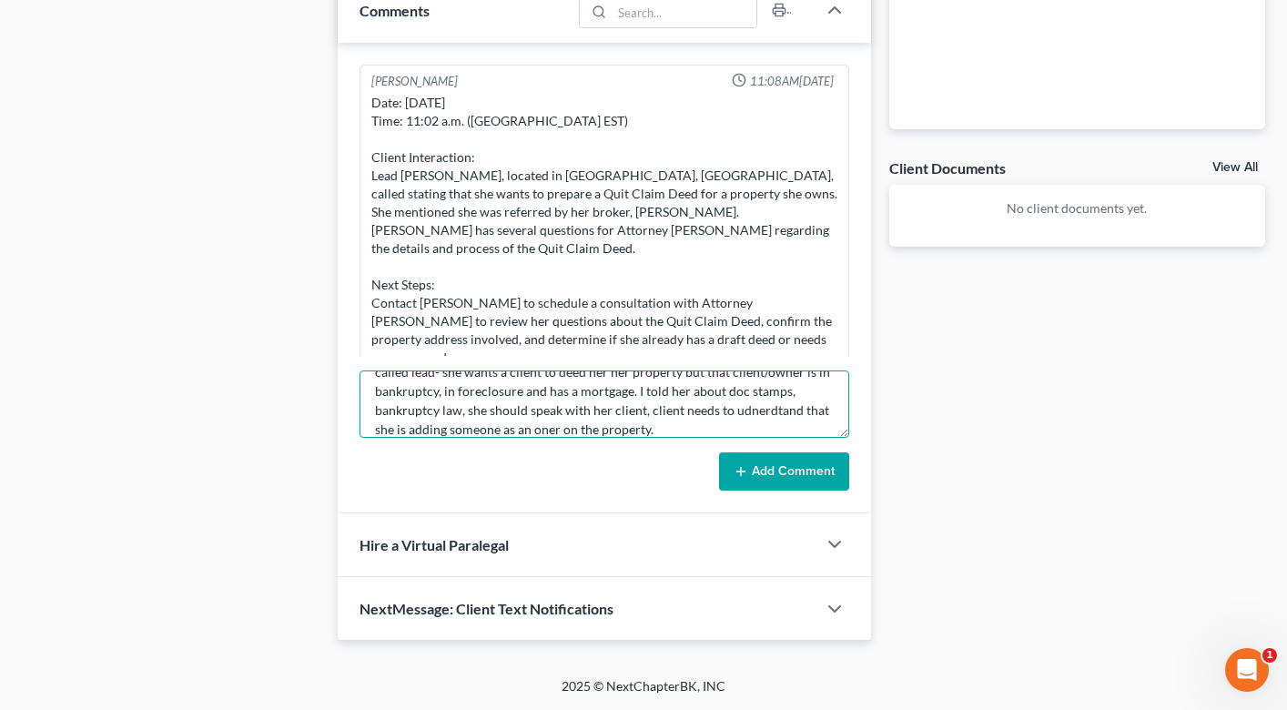
click at [742, 410] on textarea "called lead- she wants a client to deed her her property but that client/owner …" at bounding box center [604, 403] width 490 height 67
click at [696, 428] on textarea "called lead- she wants a client to deed her her property but that client/owner …" at bounding box center [604, 403] width 490 height 67
type textarea "called lead- she wants a client to deed her her property but that client/owner …"
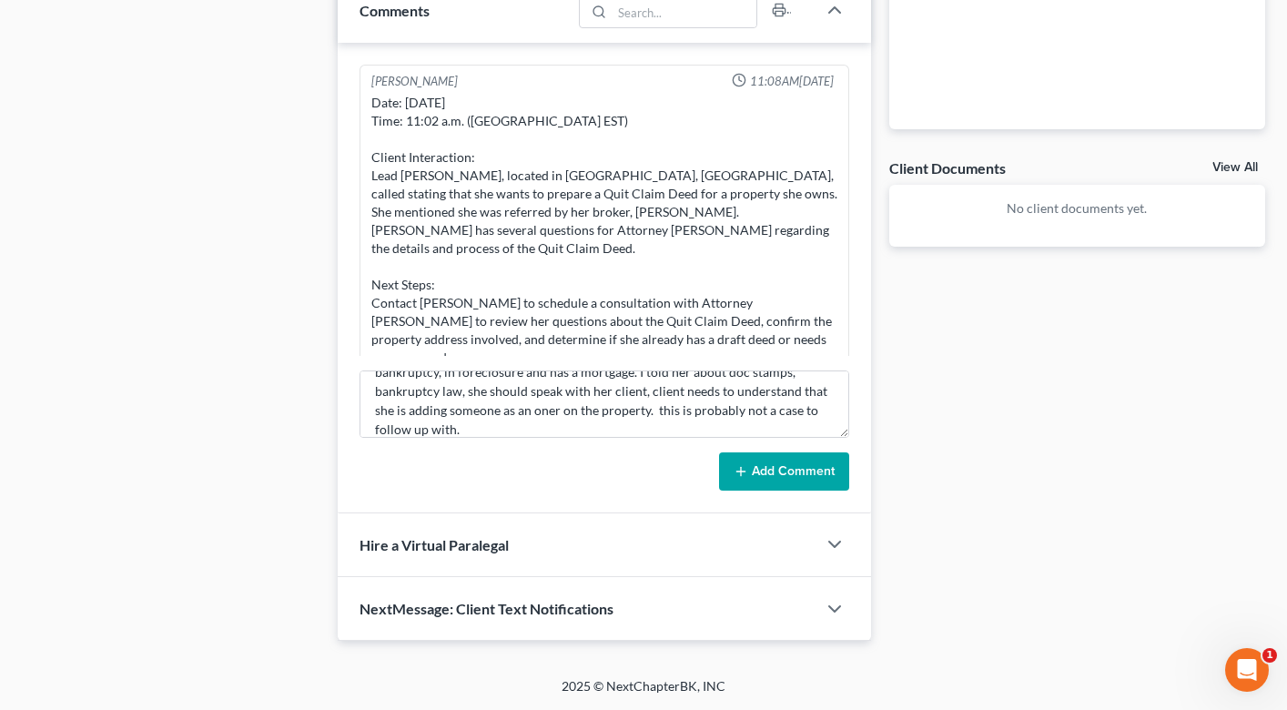
click at [809, 444] on form "called lead- she wants a client to deed her her property but that client/owner …" at bounding box center [604, 430] width 490 height 120
click at [809, 459] on button "Add Comment" at bounding box center [784, 471] width 130 height 38
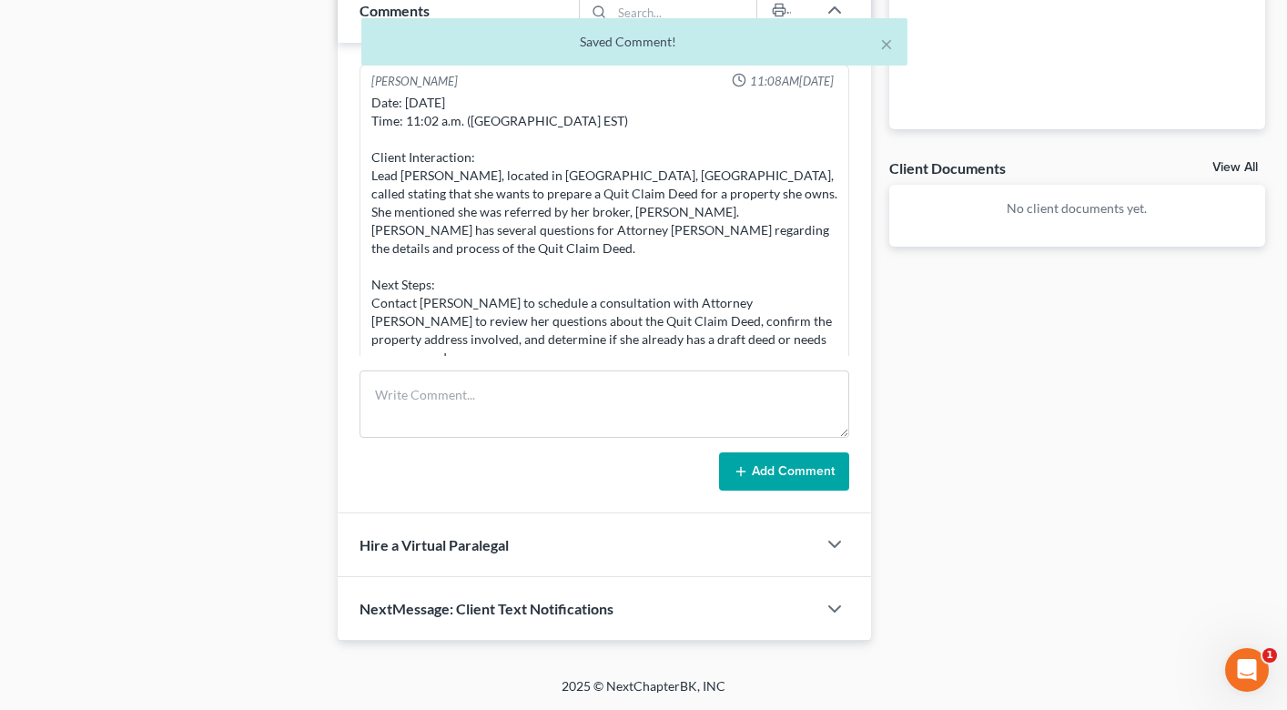
scroll to position [0, 0]
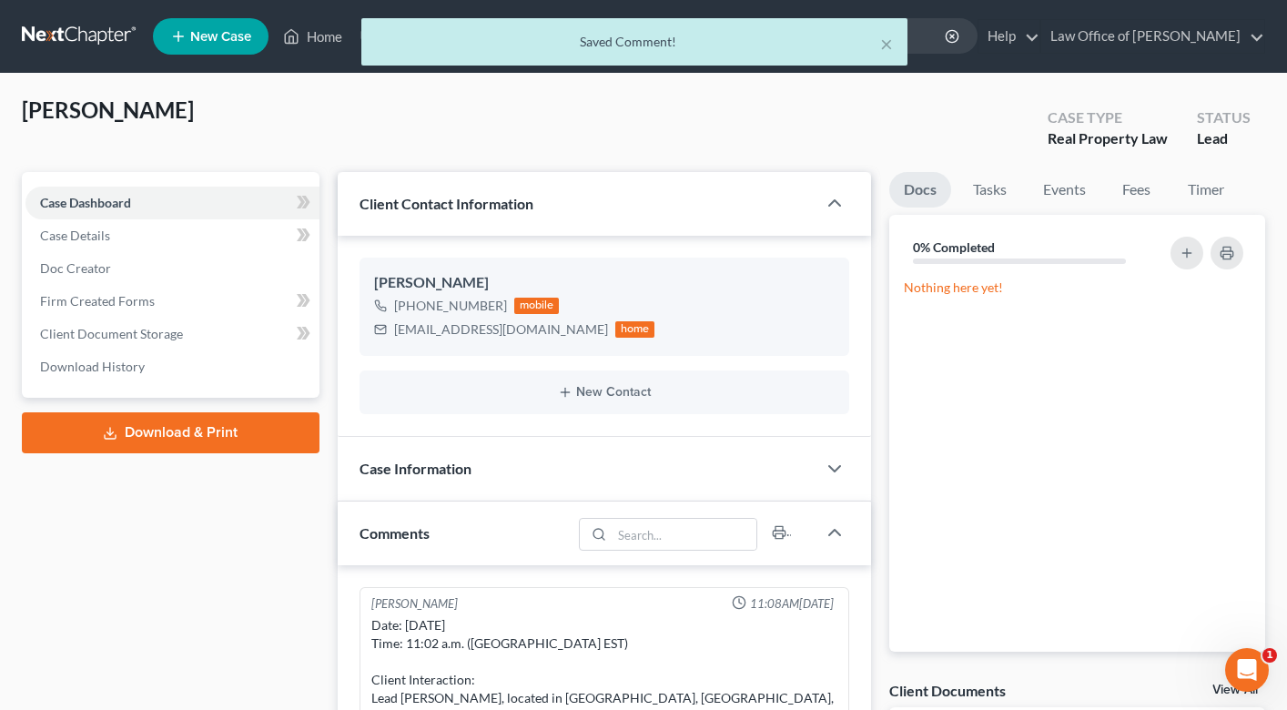
click at [322, 37] on div "× Saved Comment!" at bounding box center [634, 46] width 1287 height 56
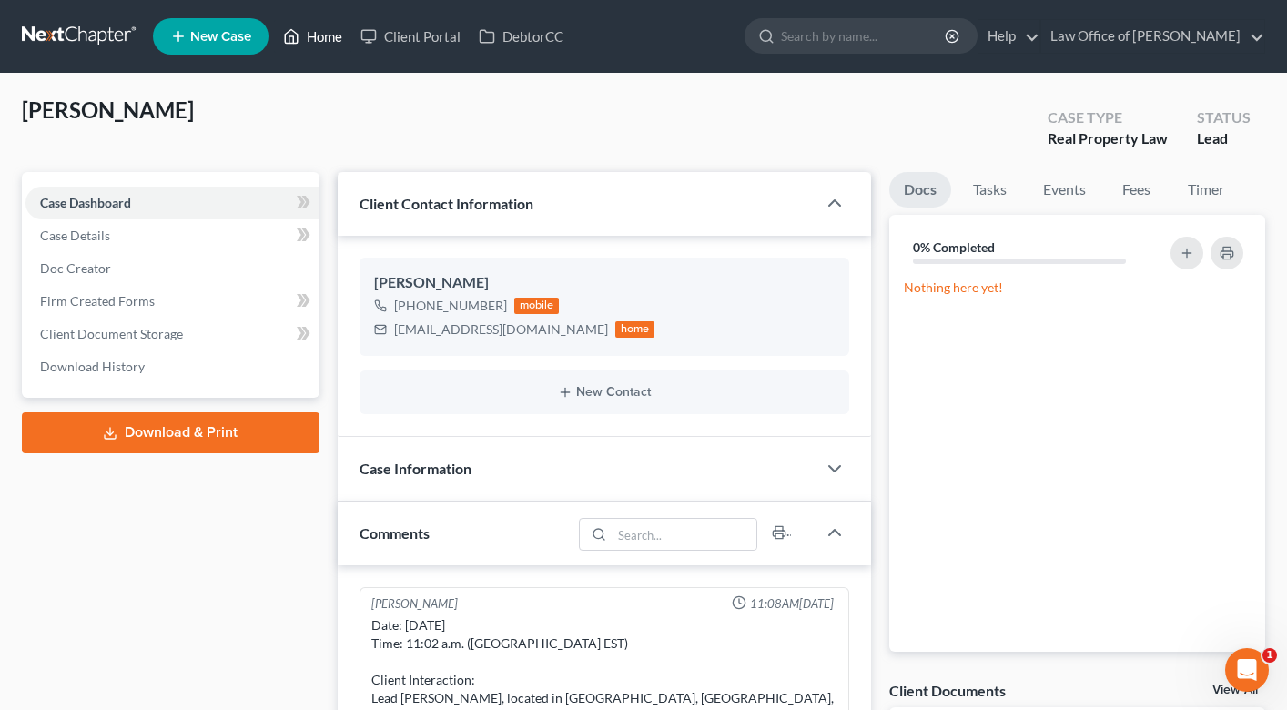
click at [332, 46] on link "Home" at bounding box center [312, 36] width 77 height 33
